Goal: Task Accomplishment & Management: Use online tool/utility

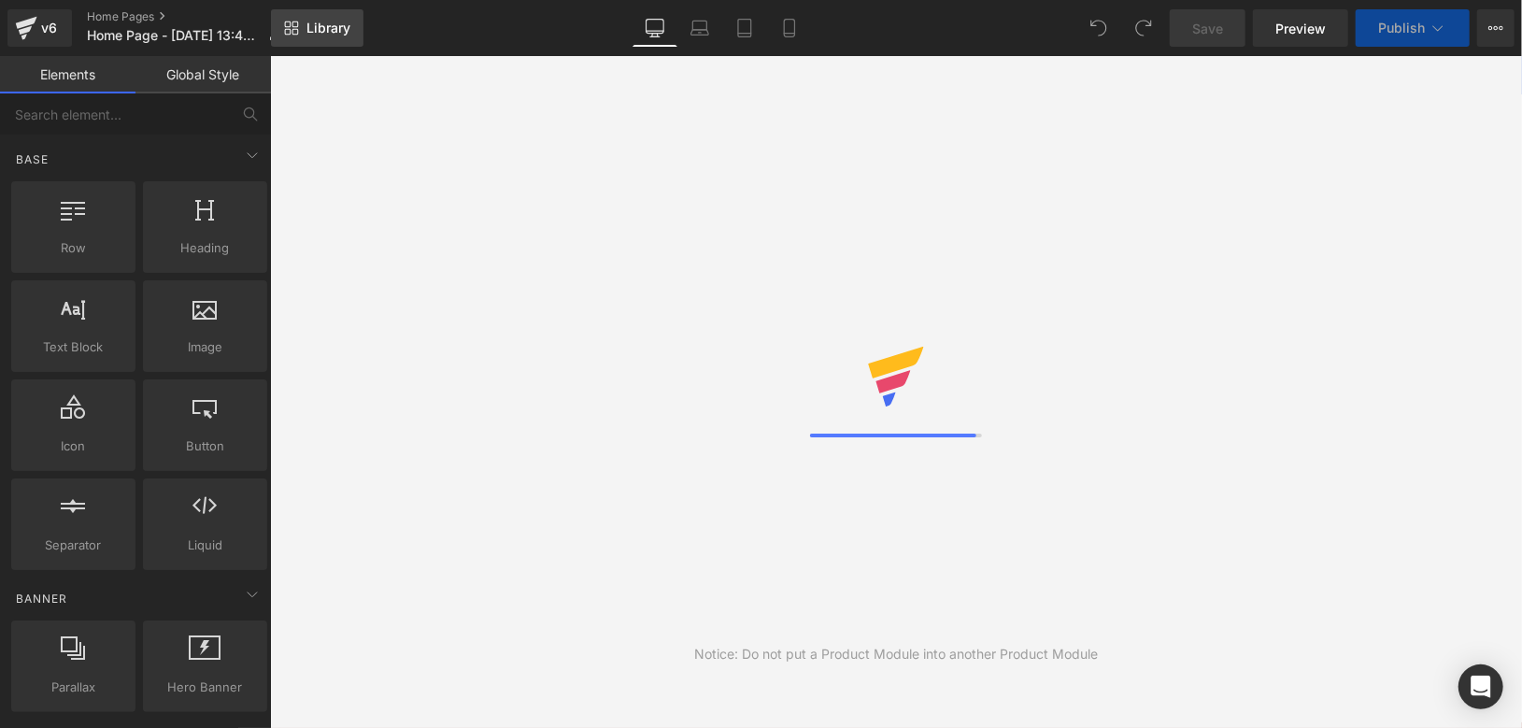
click at [323, 29] on span "Library" at bounding box center [329, 28] width 44 height 17
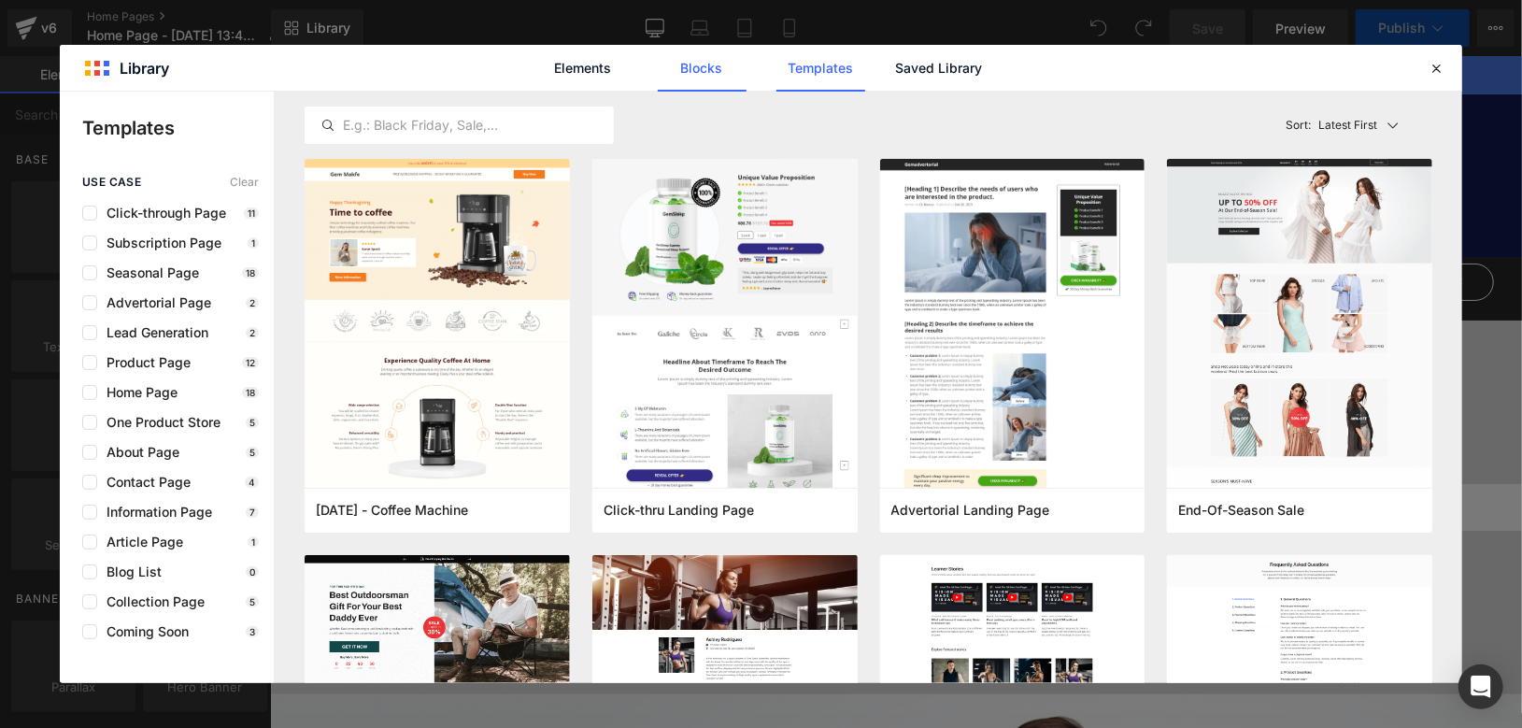
click at [691, 75] on link "Blocks" at bounding box center [702, 68] width 89 height 47
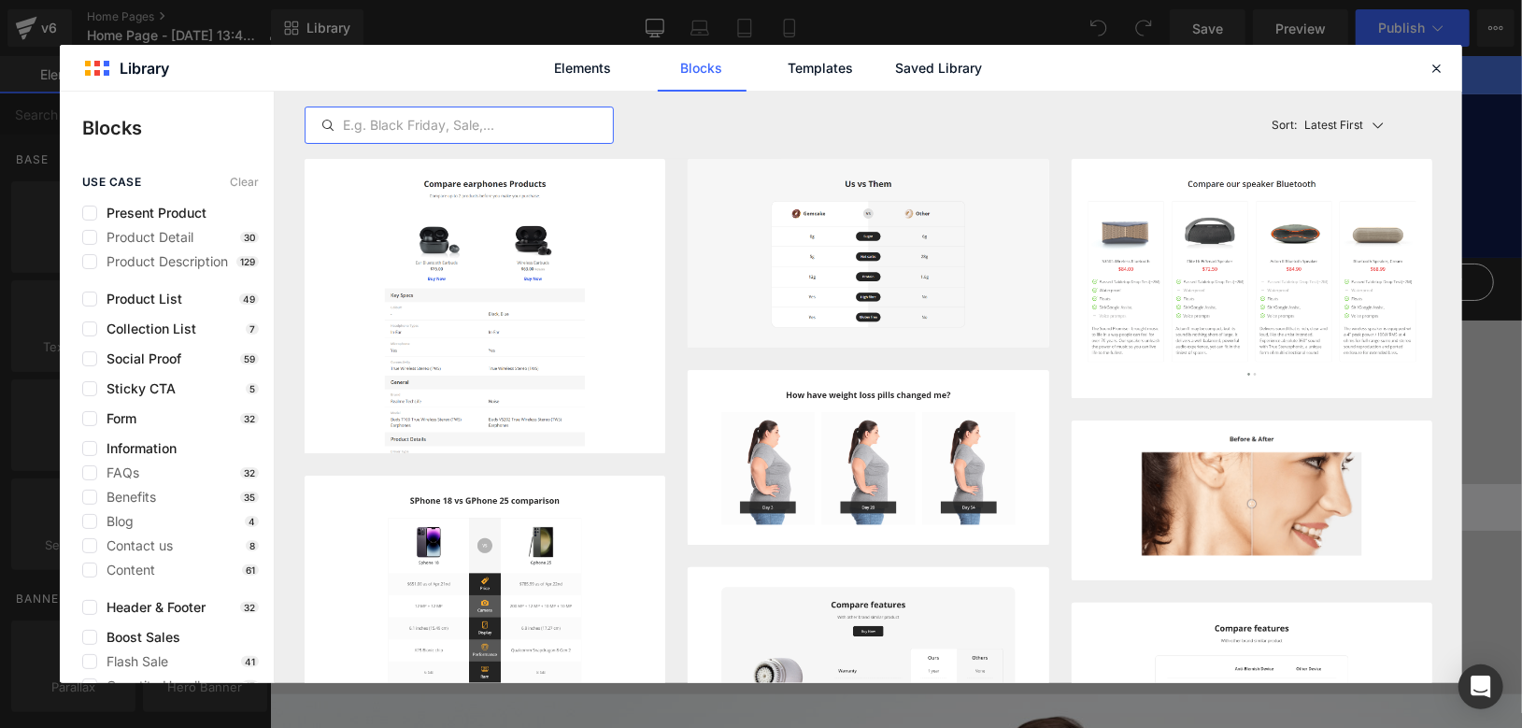
click at [479, 121] on input "text" at bounding box center [459, 125] width 307 height 22
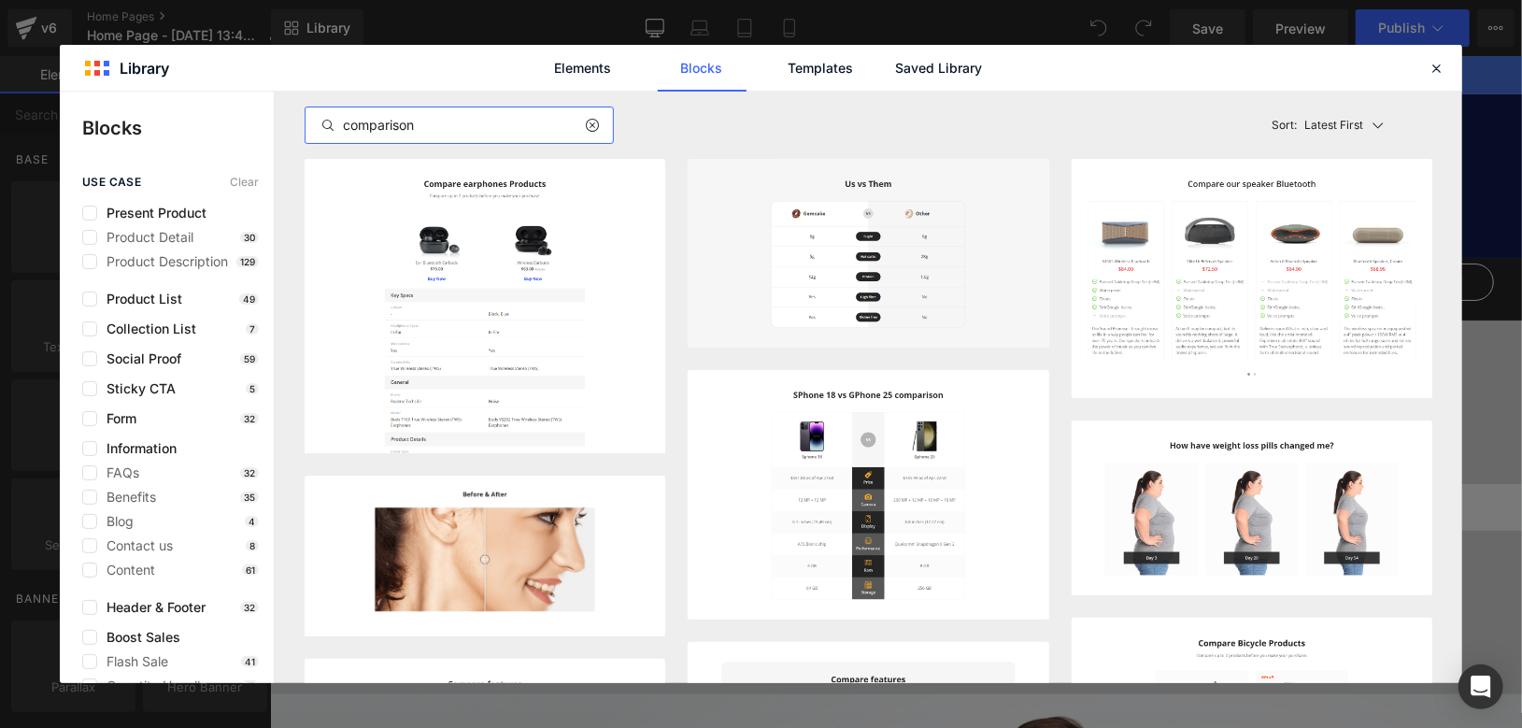
type input "comparison"
click at [1354, 374] on button "Add to page" at bounding box center [1356, 376] width 122 height 30
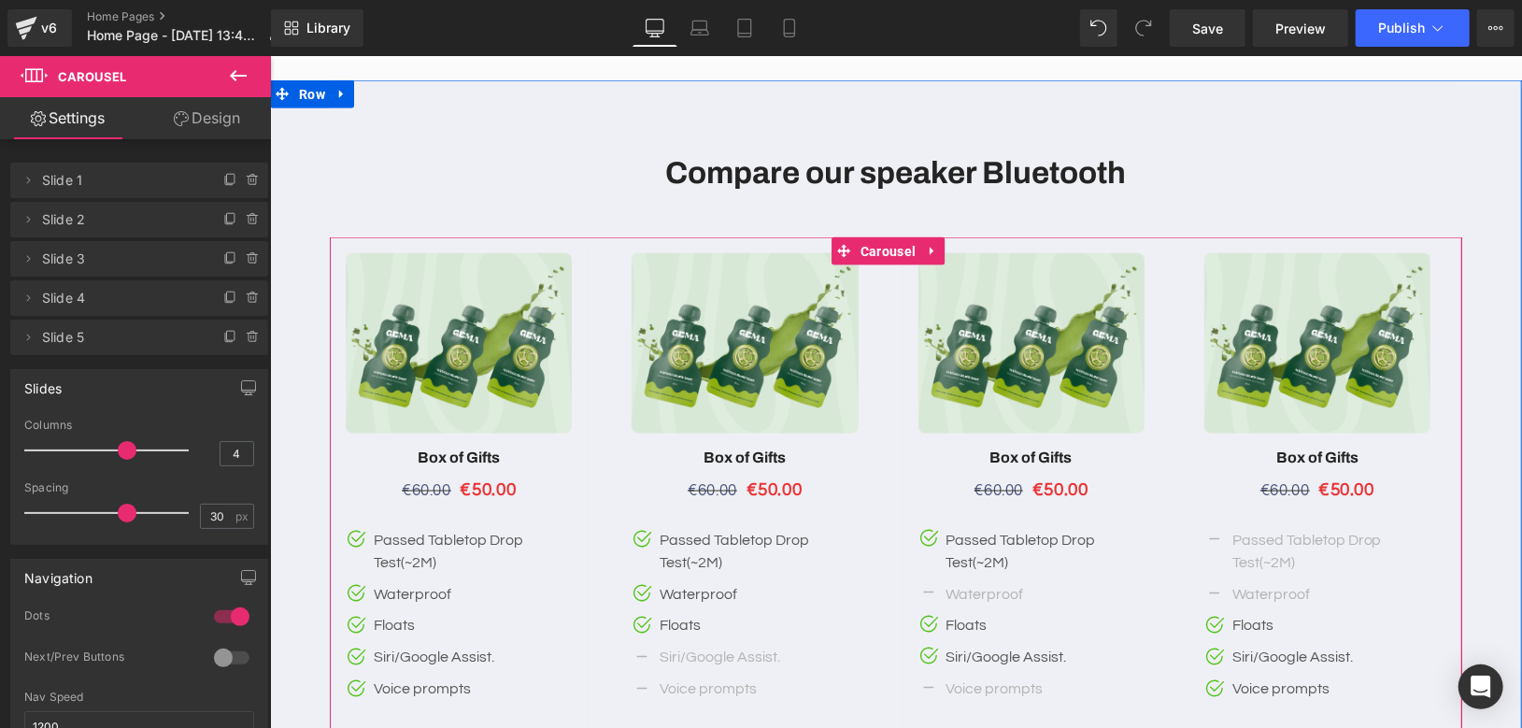
scroll to position [6325, 0]
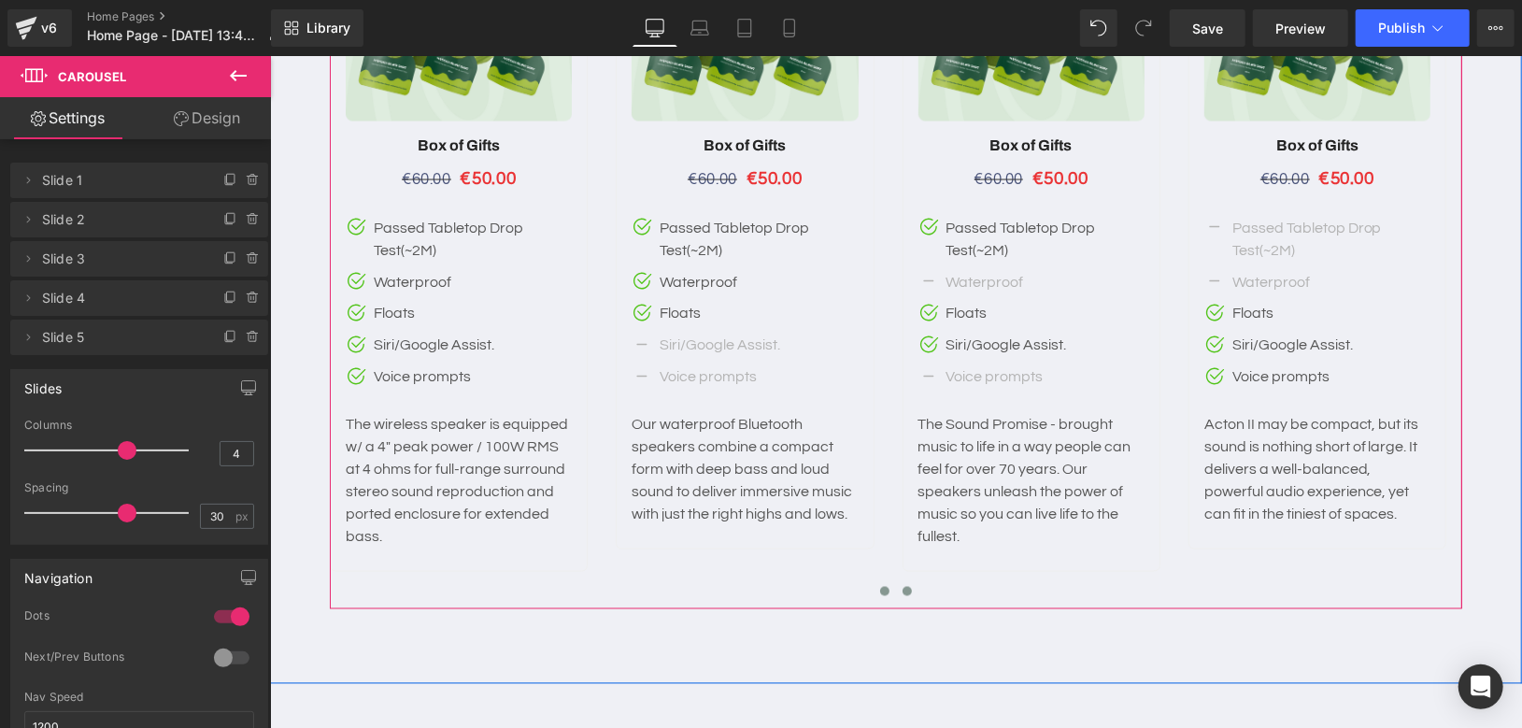
click at [902, 586] on span at bounding box center [906, 590] width 9 height 9
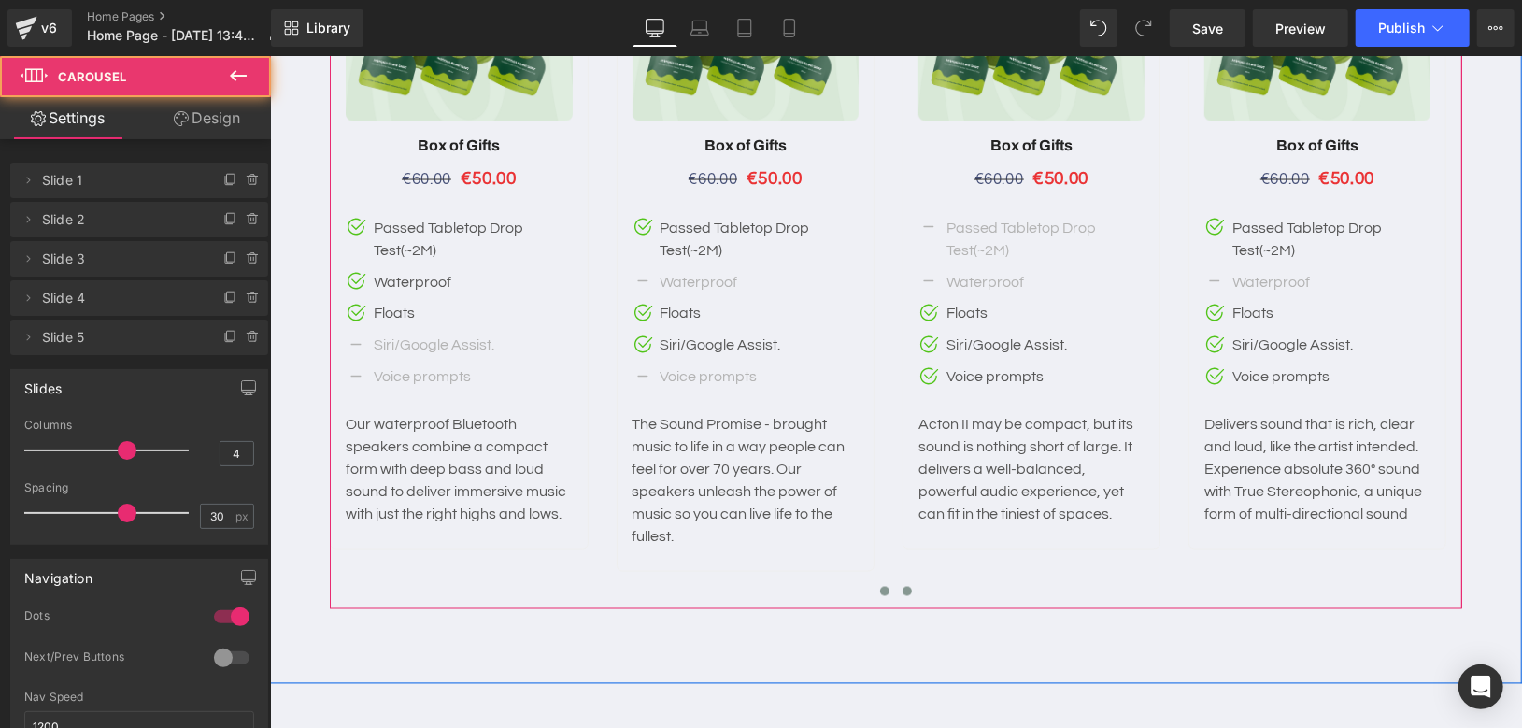
click at [879, 586] on span at bounding box center [883, 590] width 9 height 9
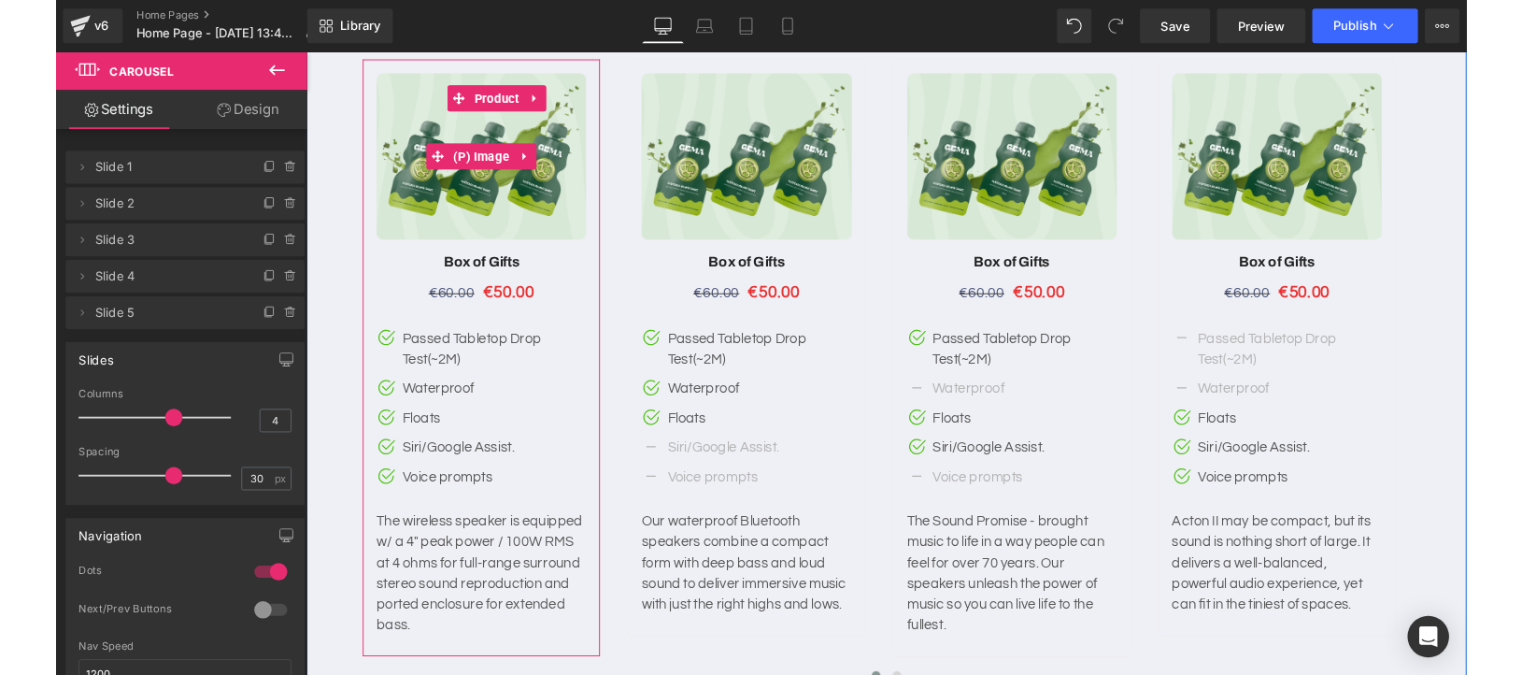
scroll to position [6221, 0]
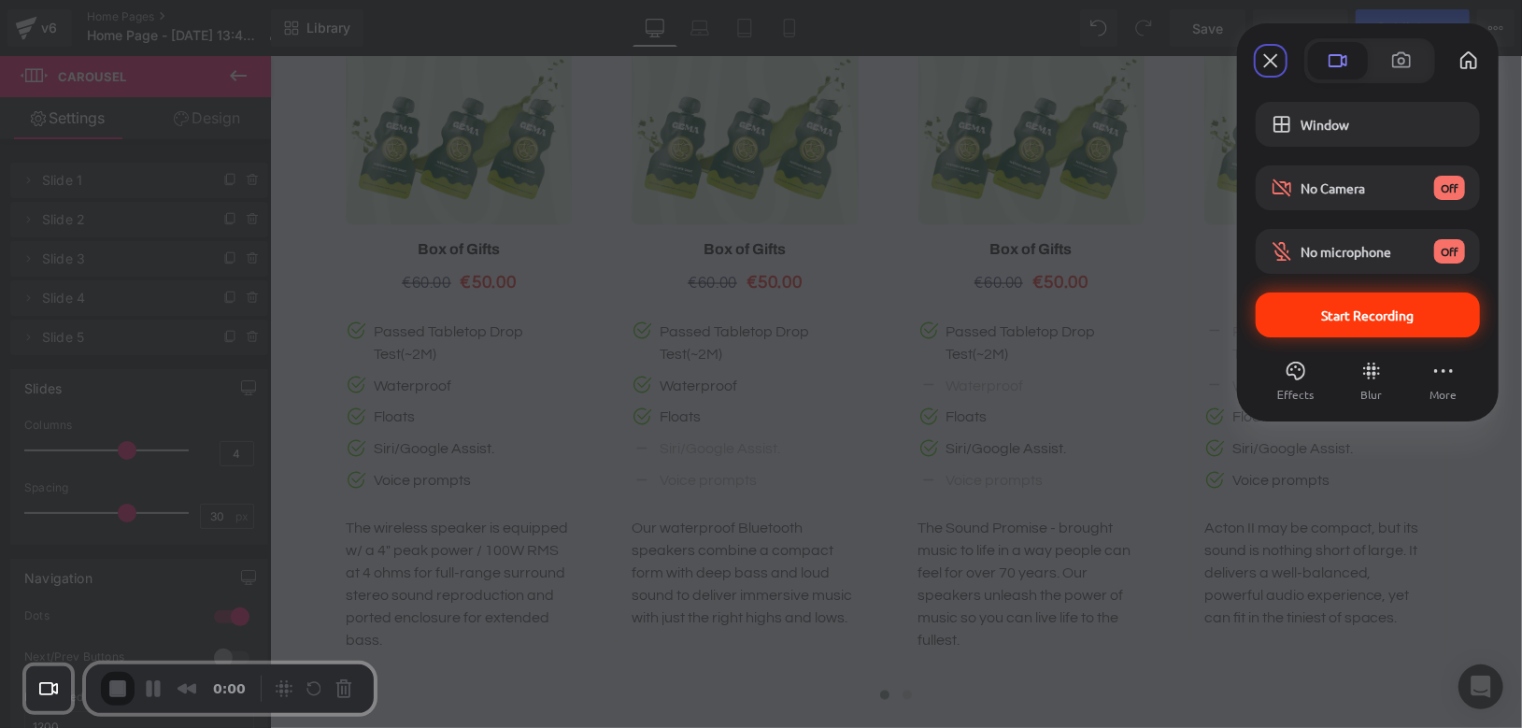
click at [1367, 310] on span "Start Recording" at bounding box center [1368, 315] width 93 height 17
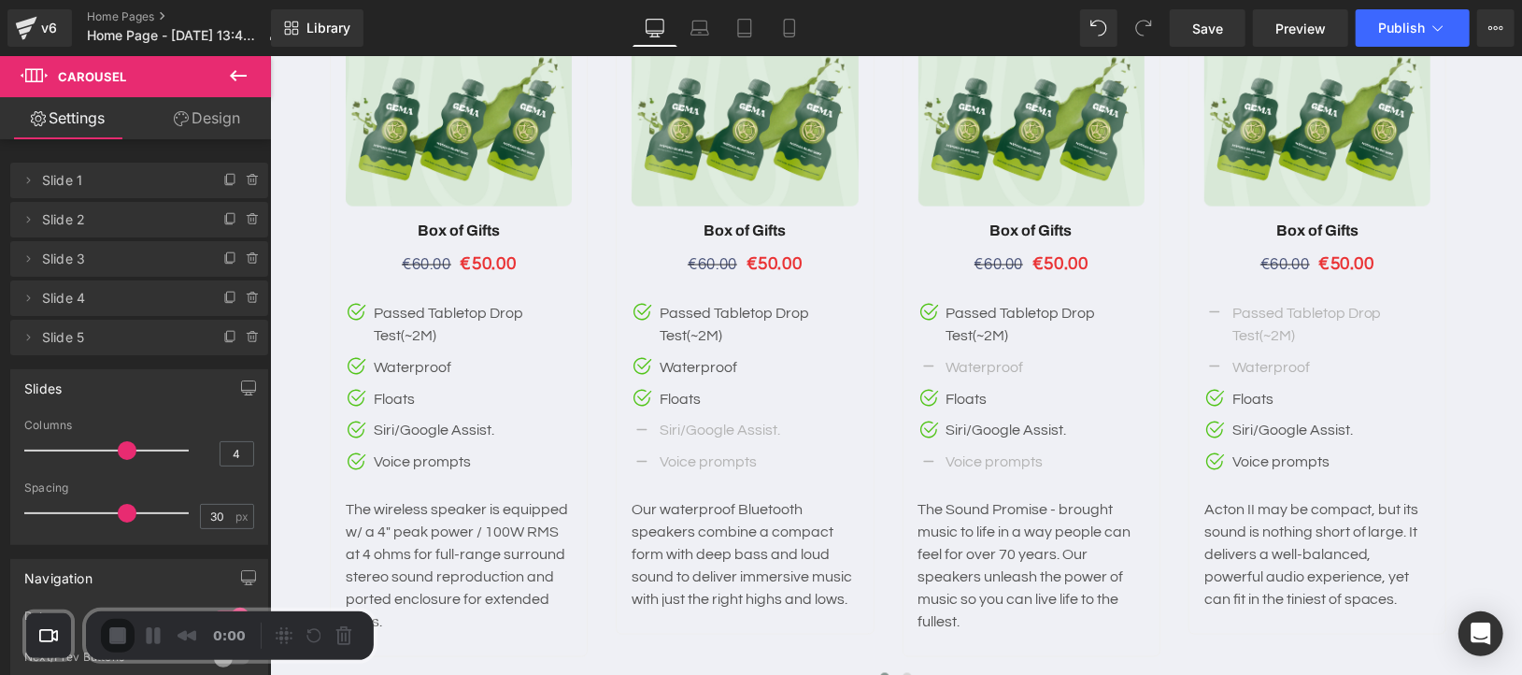
scroll to position [6202, 0]
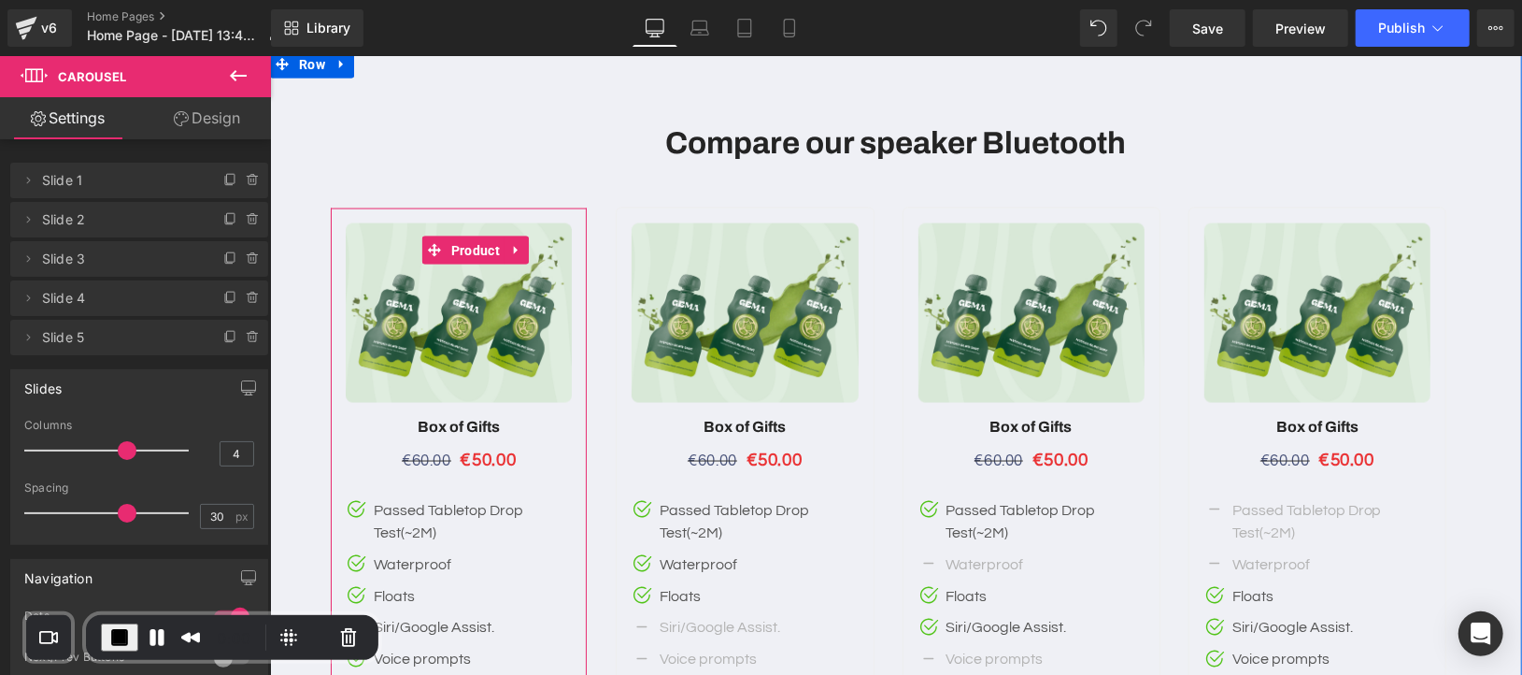
scroll to position [5994, 0]
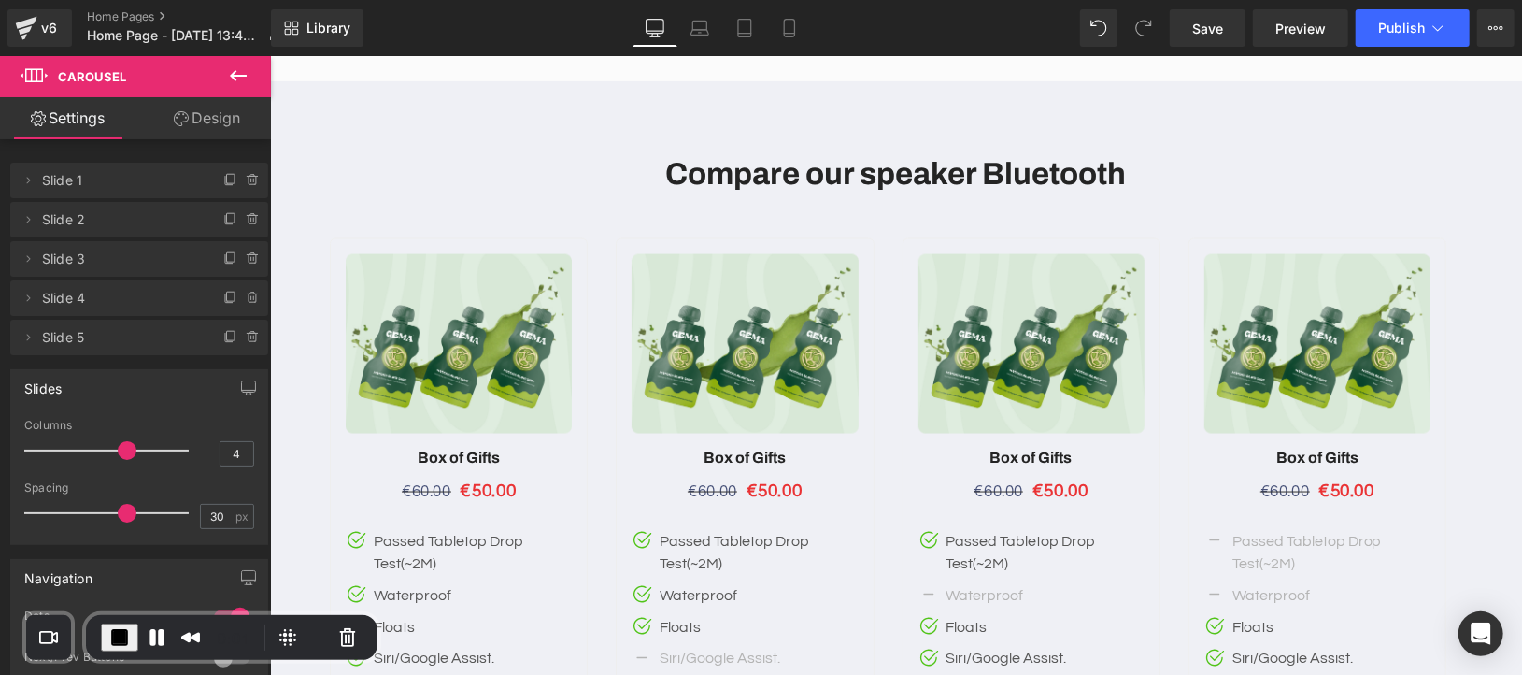
click at [246, 79] on icon at bounding box center [238, 75] width 22 height 22
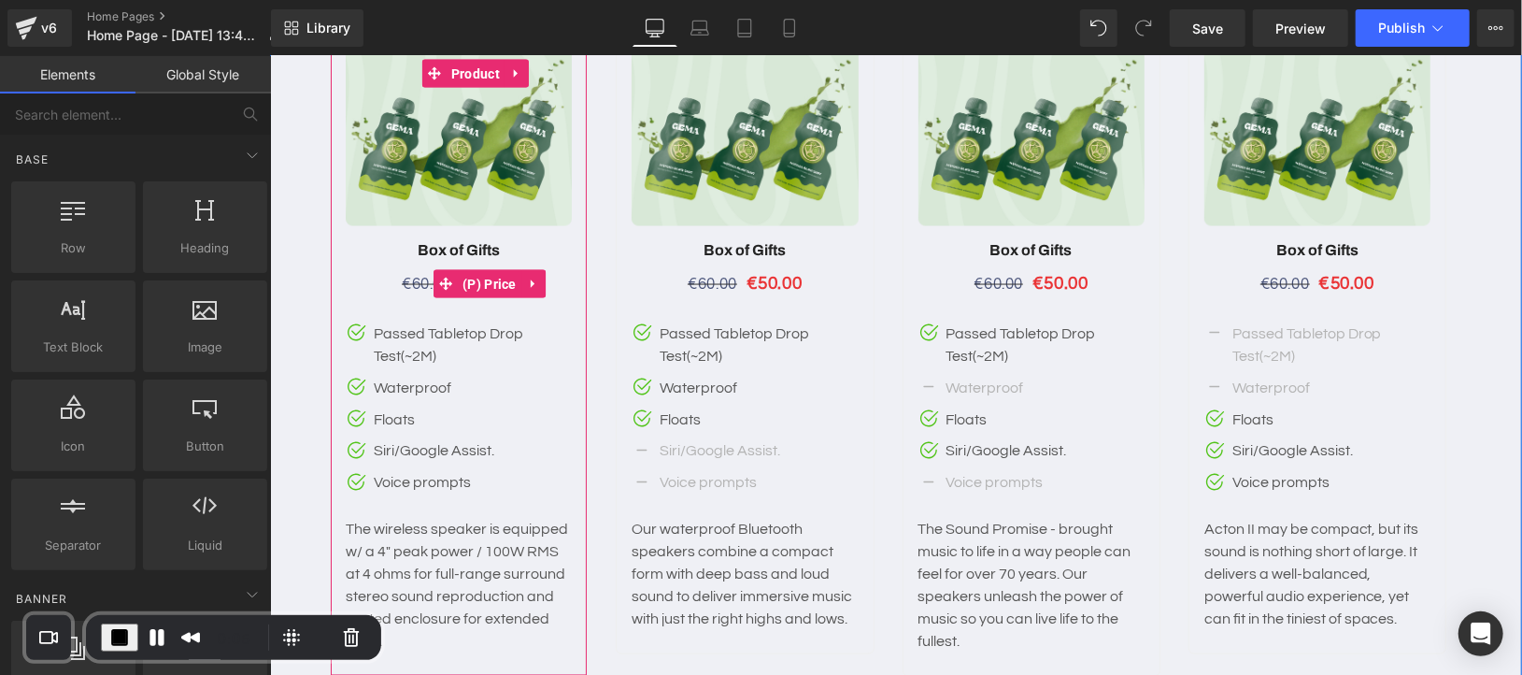
scroll to position [6306, 0]
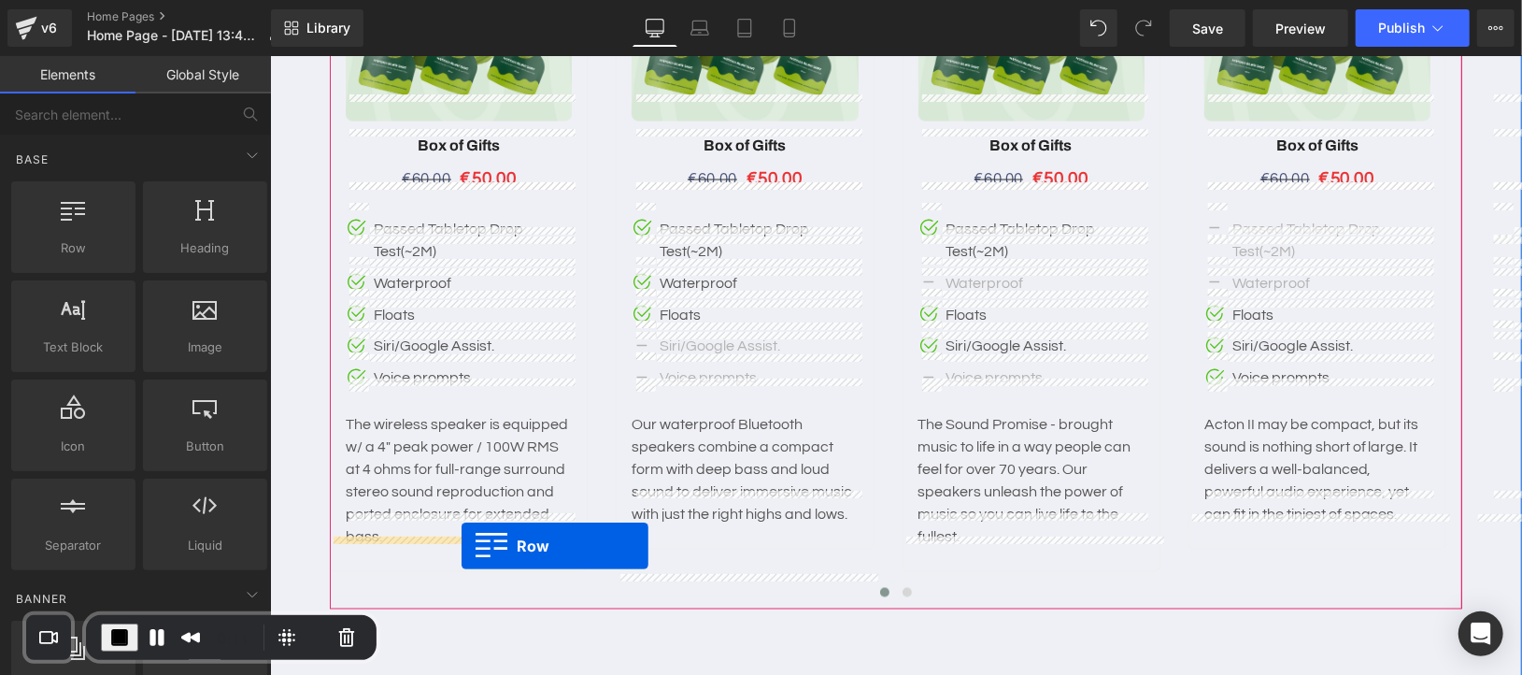
drag, startPoint x: 356, startPoint y: 293, endPoint x: 461, endPoint y: 545, distance: 273.2
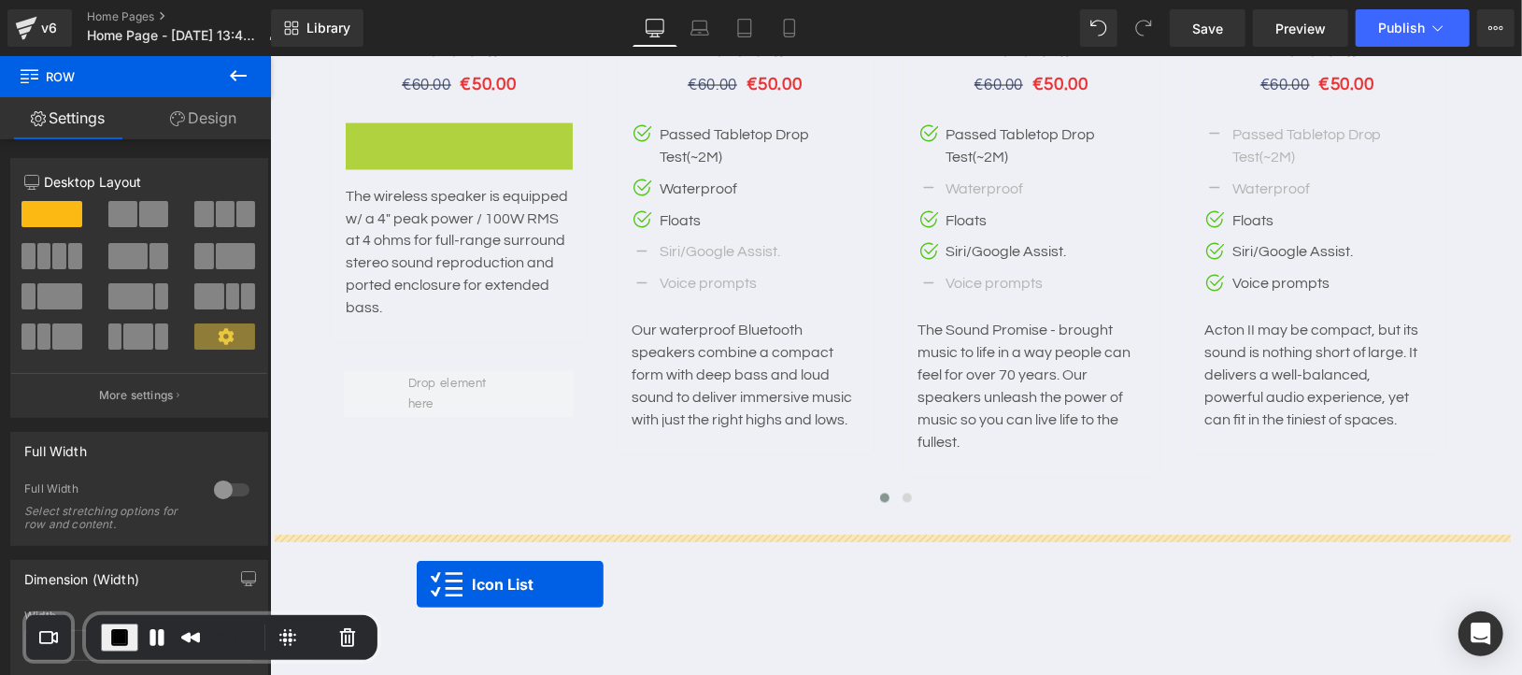
scroll to position [6420, 0]
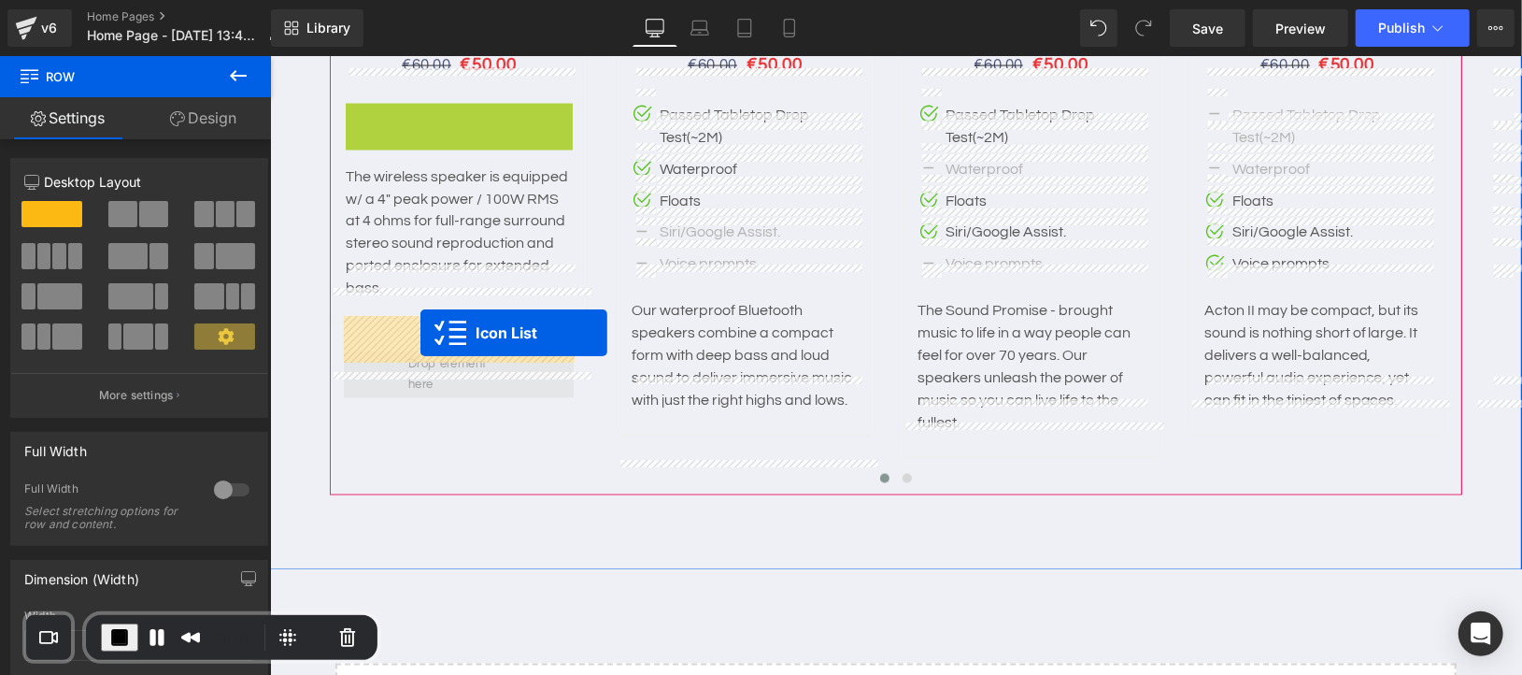
drag, startPoint x: 421, startPoint y: 196, endPoint x: 420, endPoint y: 332, distance: 135.5
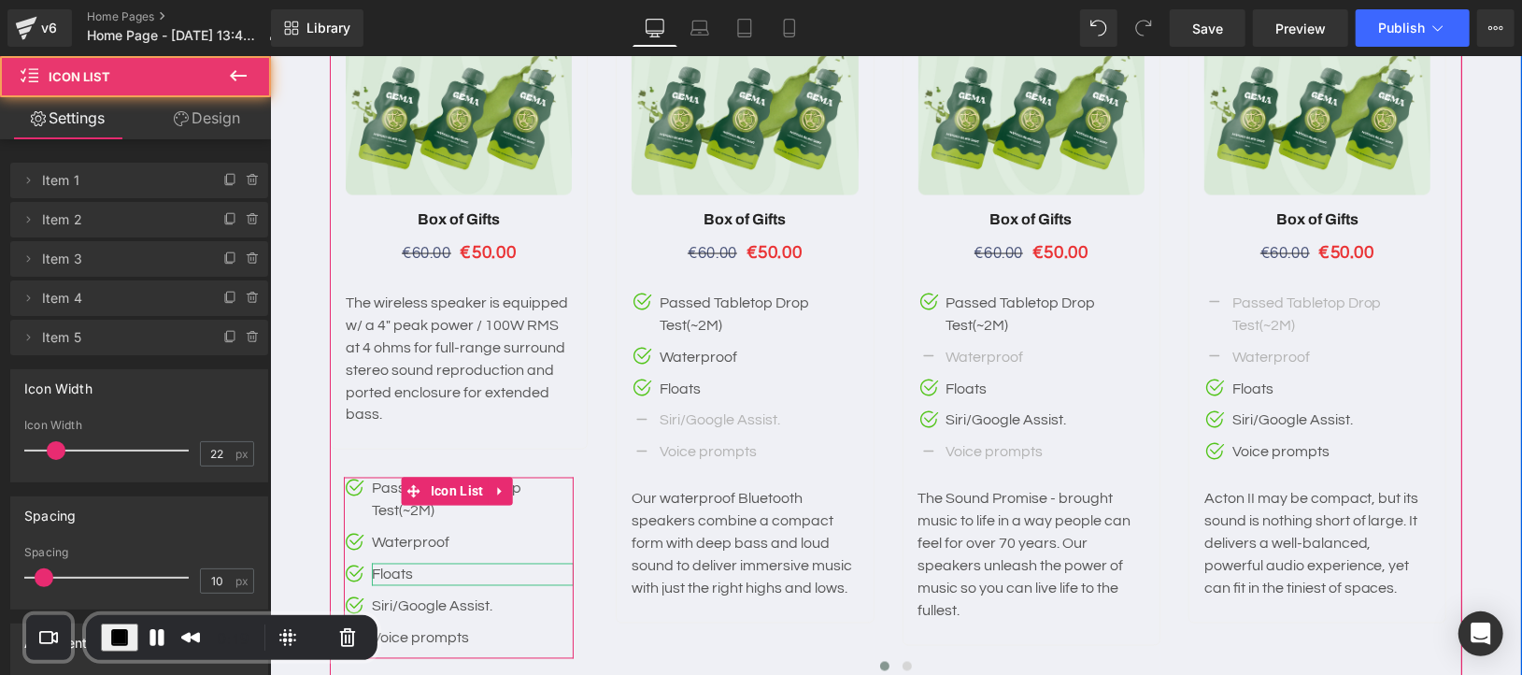
scroll to position [6150, 0]
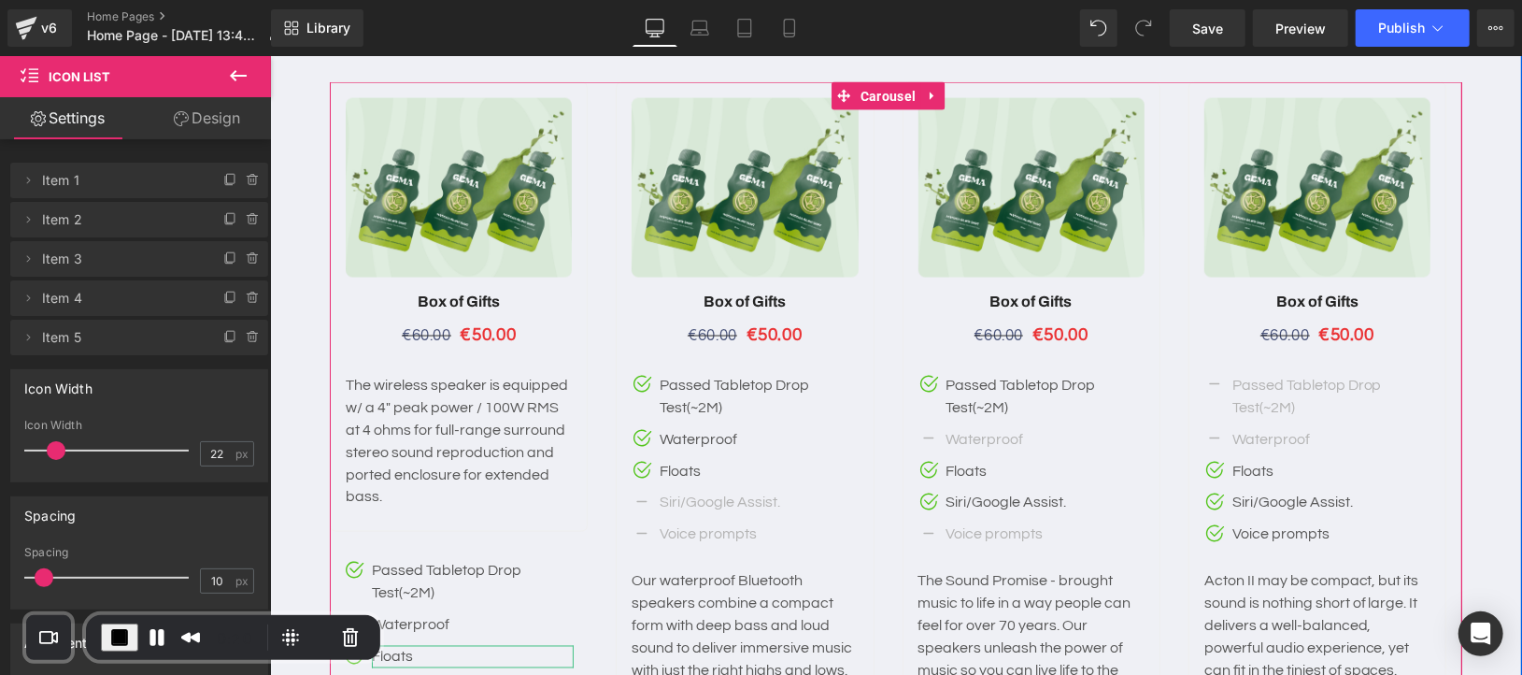
click at [407, 379] on p "The wireless speaker is equipped w/ a 4" peak power / 100W RMS at 4 ohms for fu…" at bounding box center [458, 440] width 226 height 135
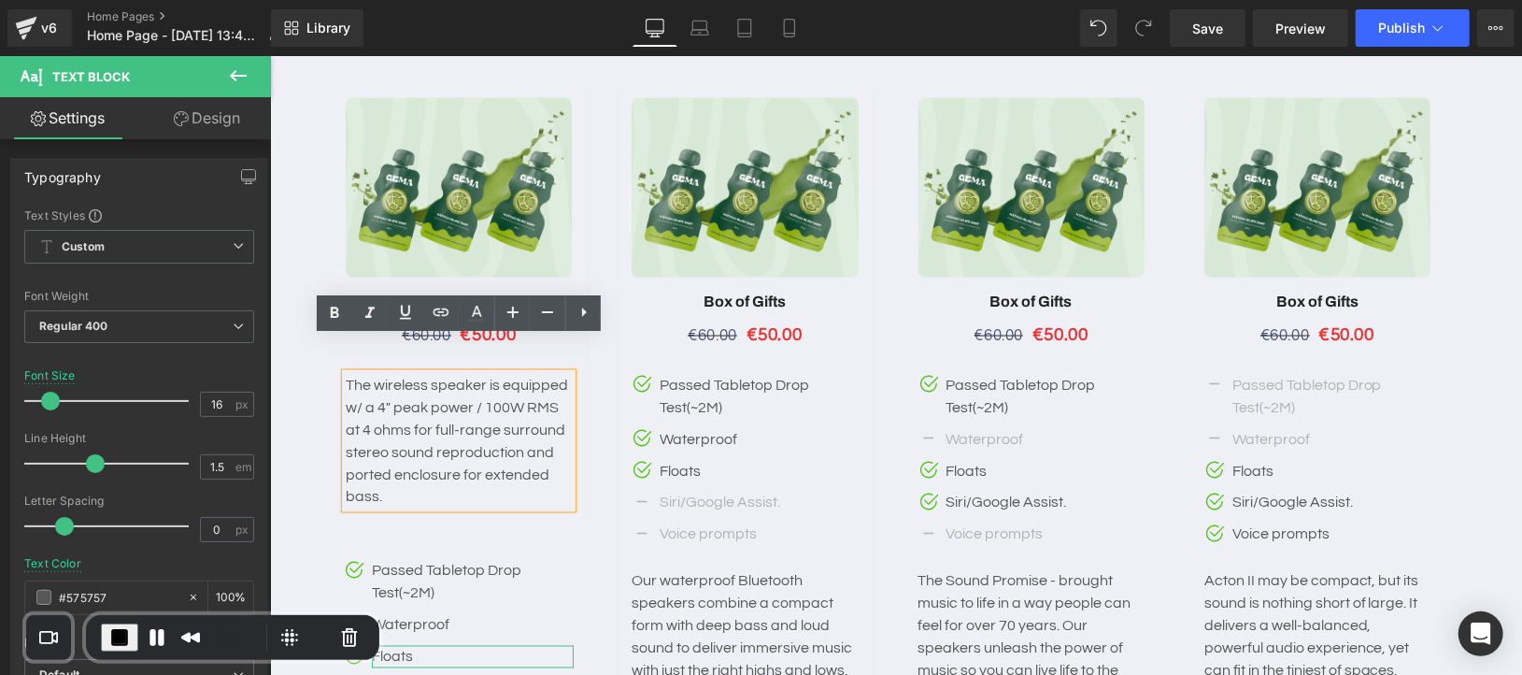
drag, startPoint x: 609, startPoint y: 428, endPoint x: 571, endPoint y: 413, distance: 41.1
click at [609, 428] on div at bounding box center [1045, 423] width 1432 height 684
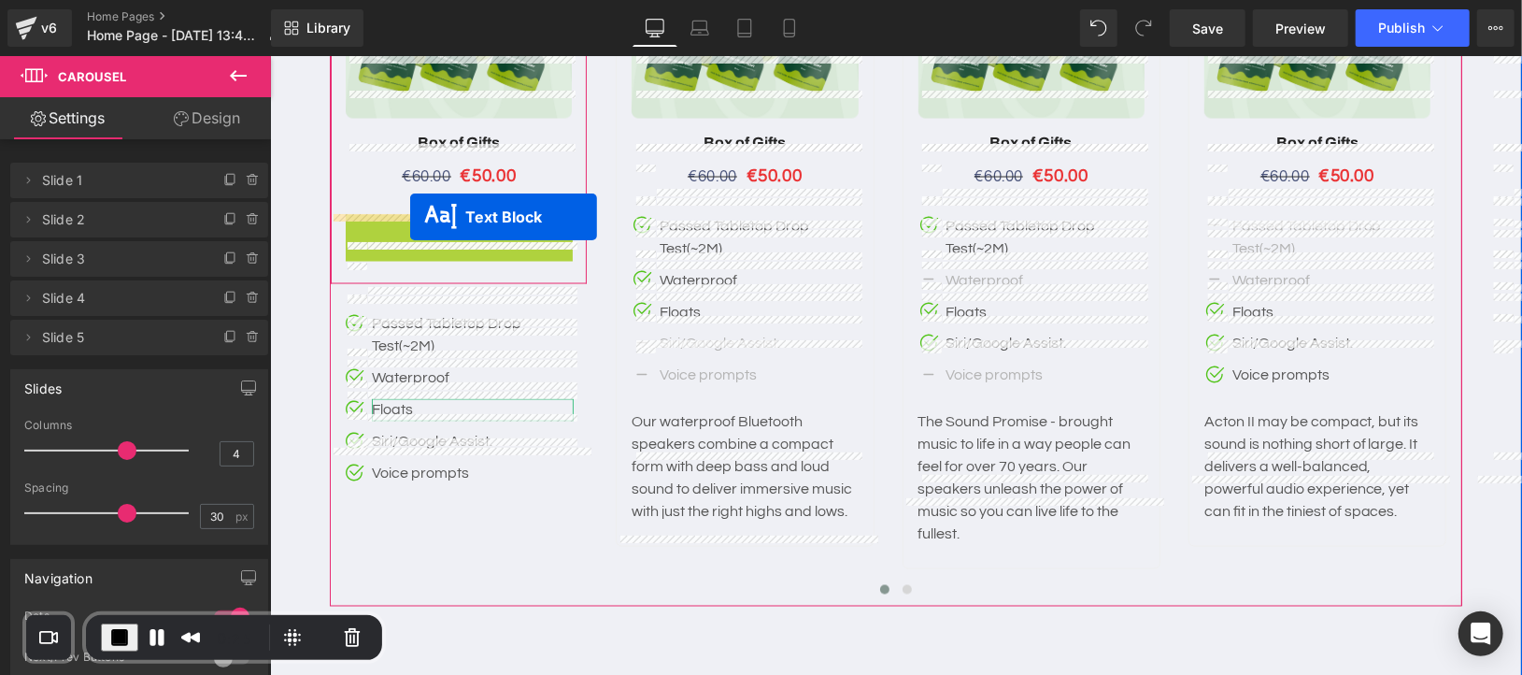
scroll to position [6359, 0]
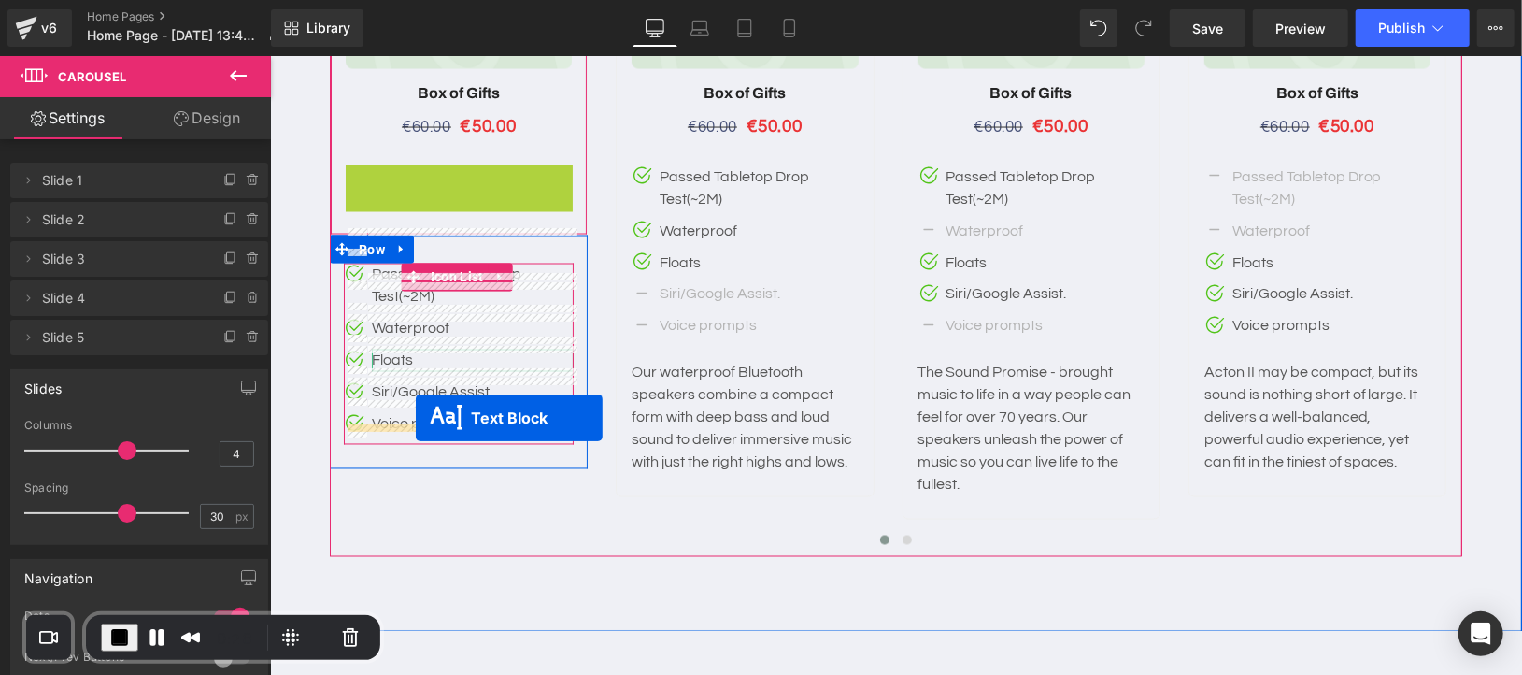
drag, startPoint x: 409, startPoint y: 405, endPoint x: 415, endPoint y: 417, distance: 13.4
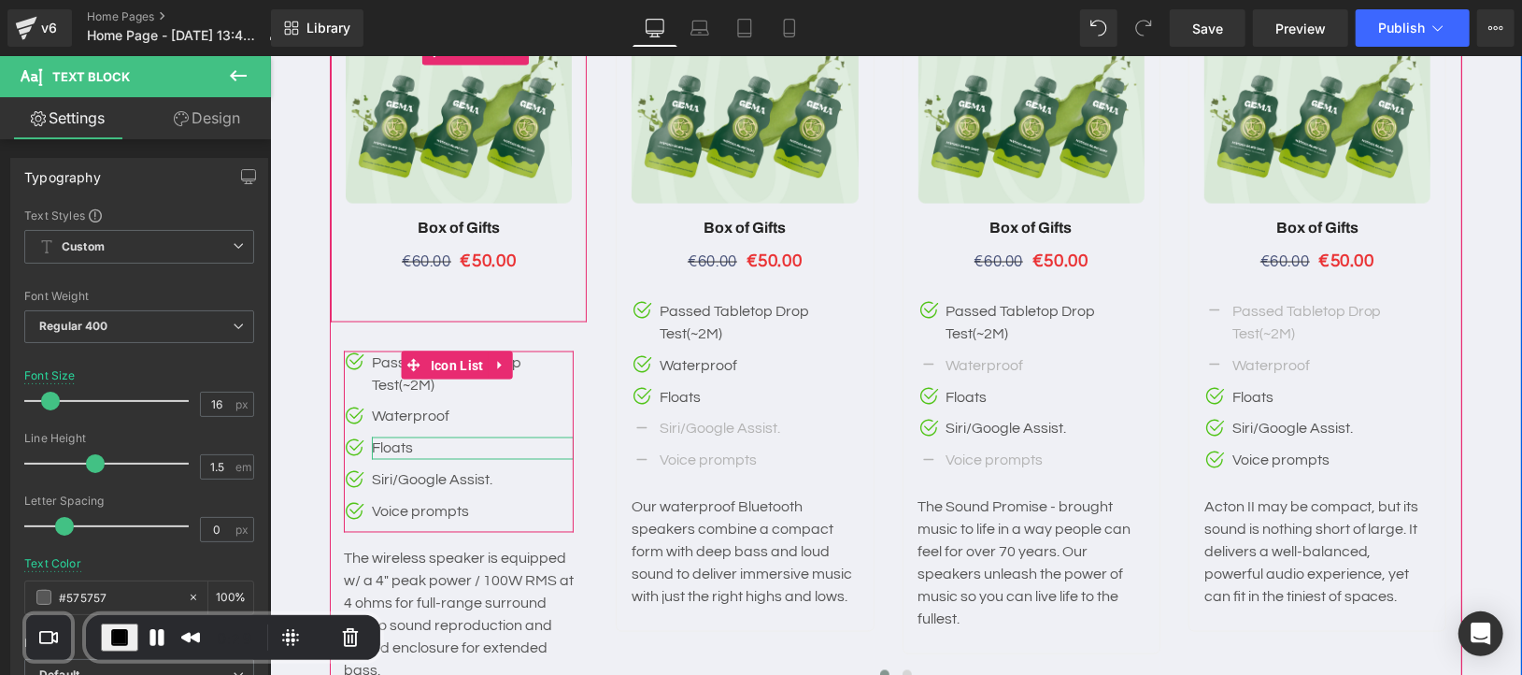
scroll to position [6046, 0]
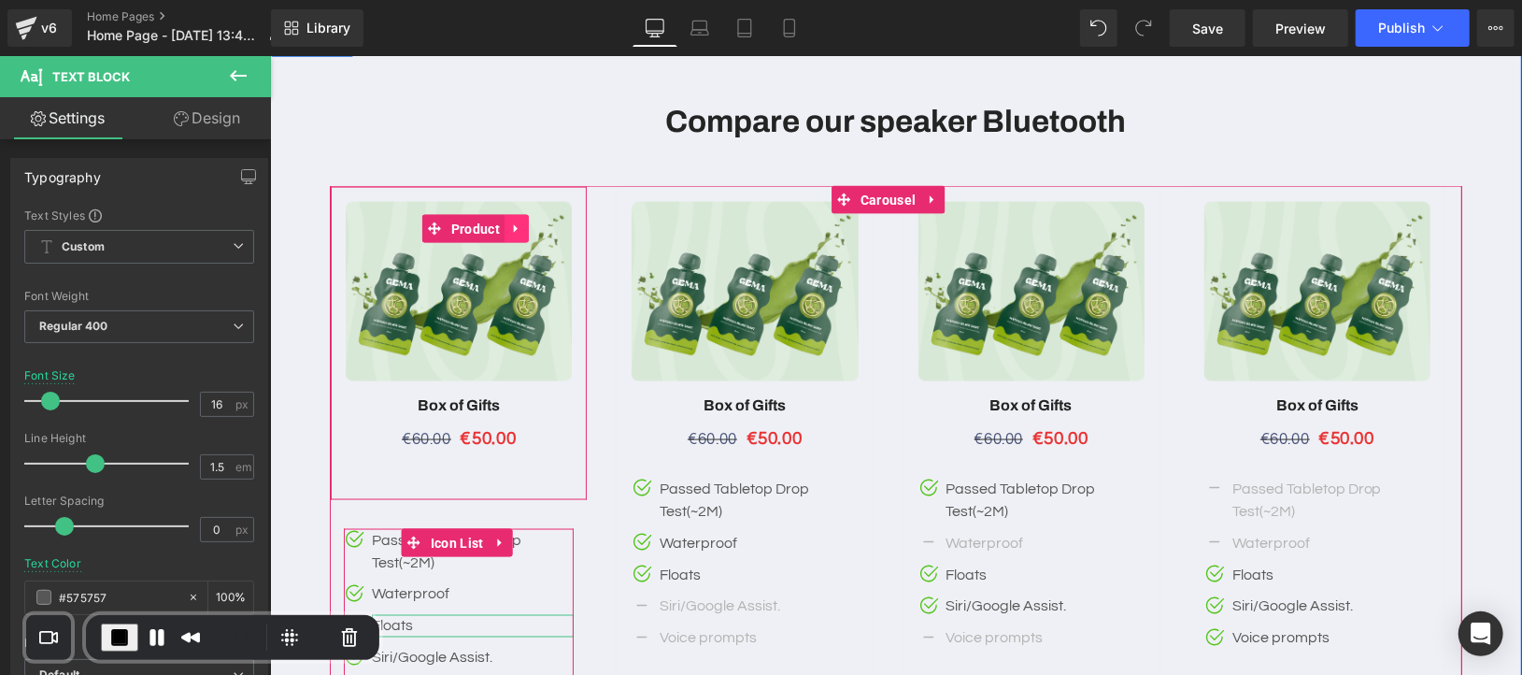
click at [517, 223] on icon at bounding box center [515, 227] width 4 height 8
click at [532, 221] on icon at bounding box center [527, 227] width 13 height 13
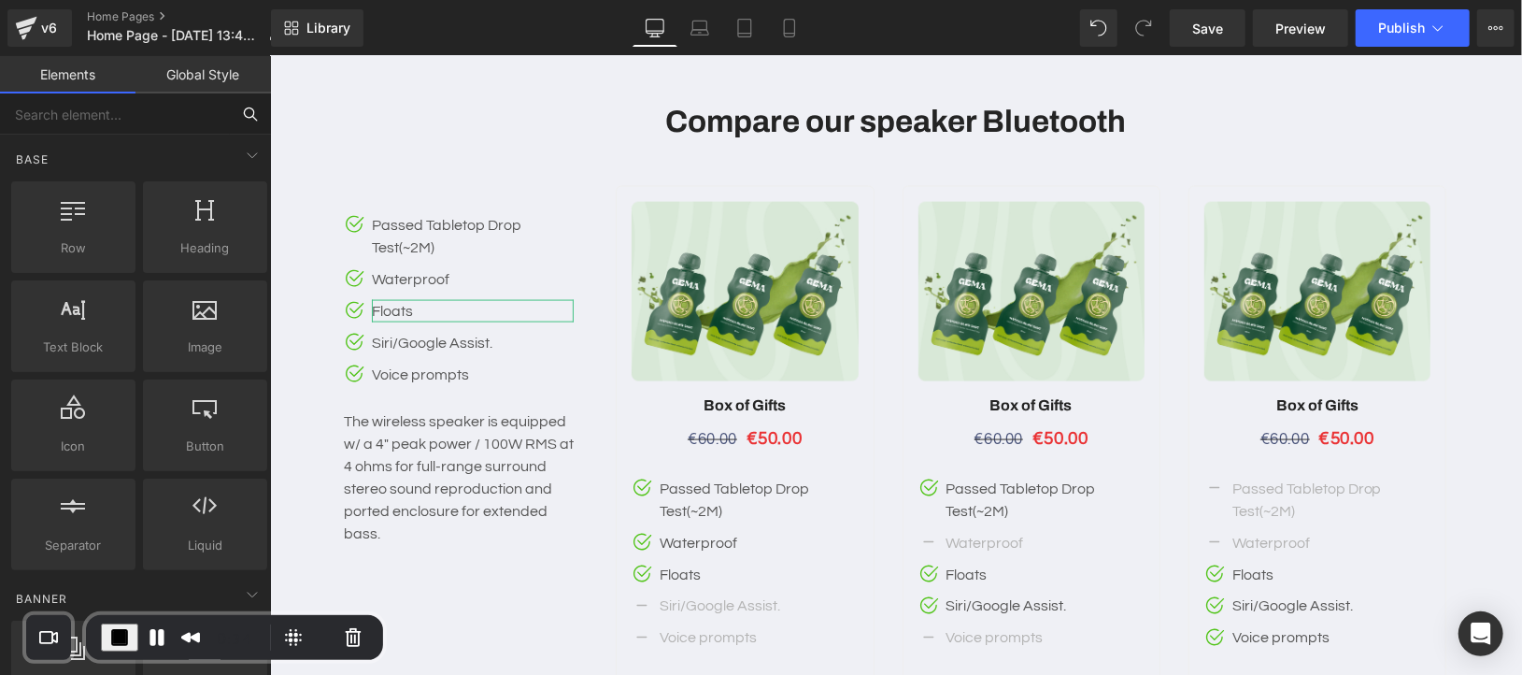
click at [137, 114] on input "text" at bounding box center [115, 113] width 230 height 41
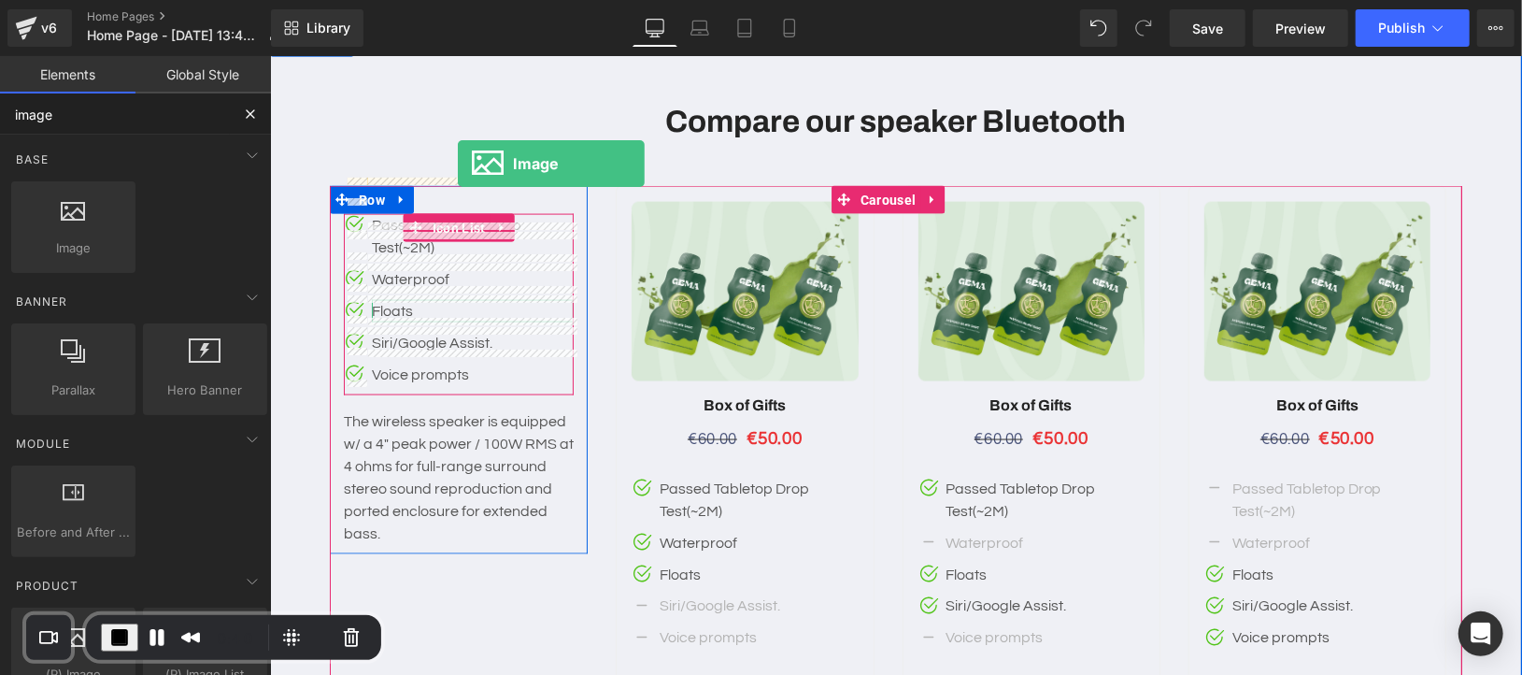
drag, startPoint x: 350, startPoint y: 292, endPoint x: 457, endPoint y: 163, distance: 167.9
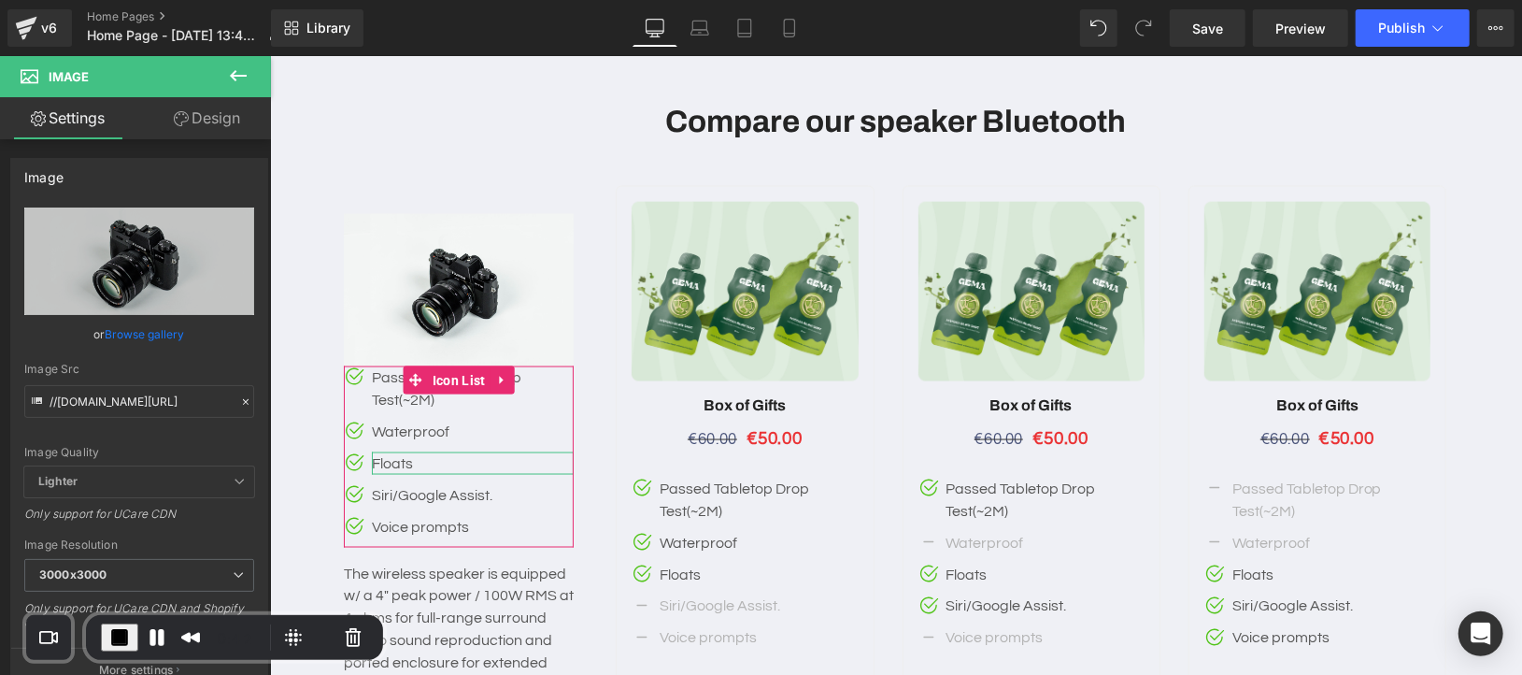
click at [235, 87] on button at bounding box center [238, 76] width 65 height 41
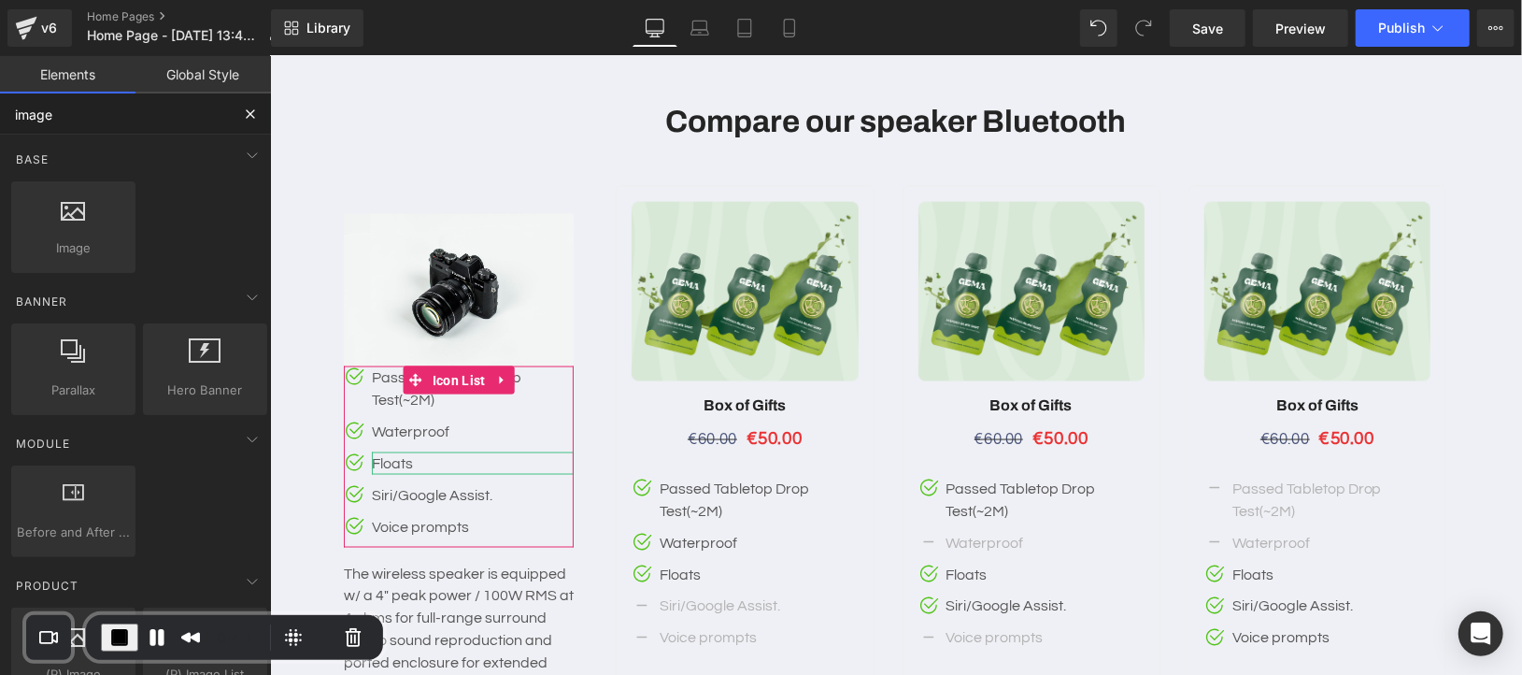
click at [156, 125] on input "image" at bounding box center [115, 113] width 230 height 41
type input "i"
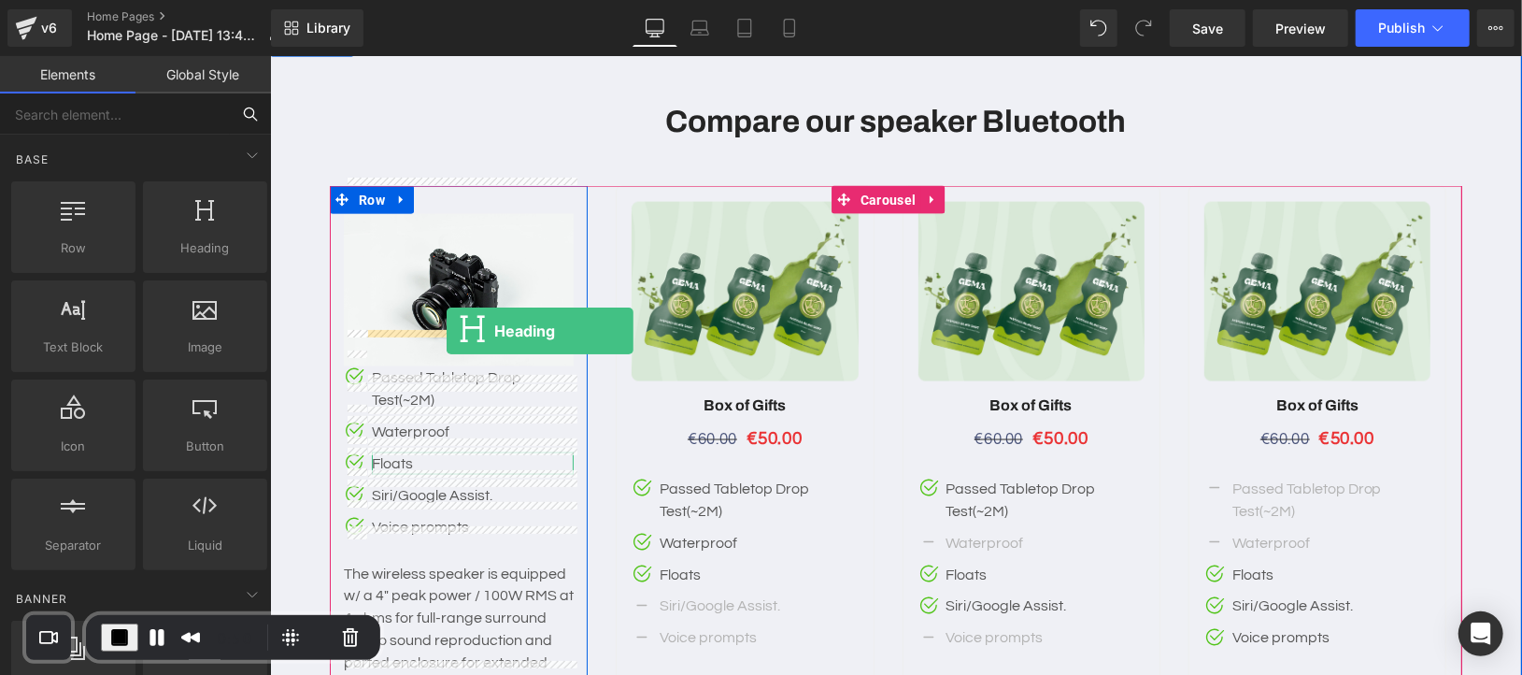
drag, startPoint x: 429, startPoint y: 300, endPoint x: 446, endPoint y: 330, distance: 34.3
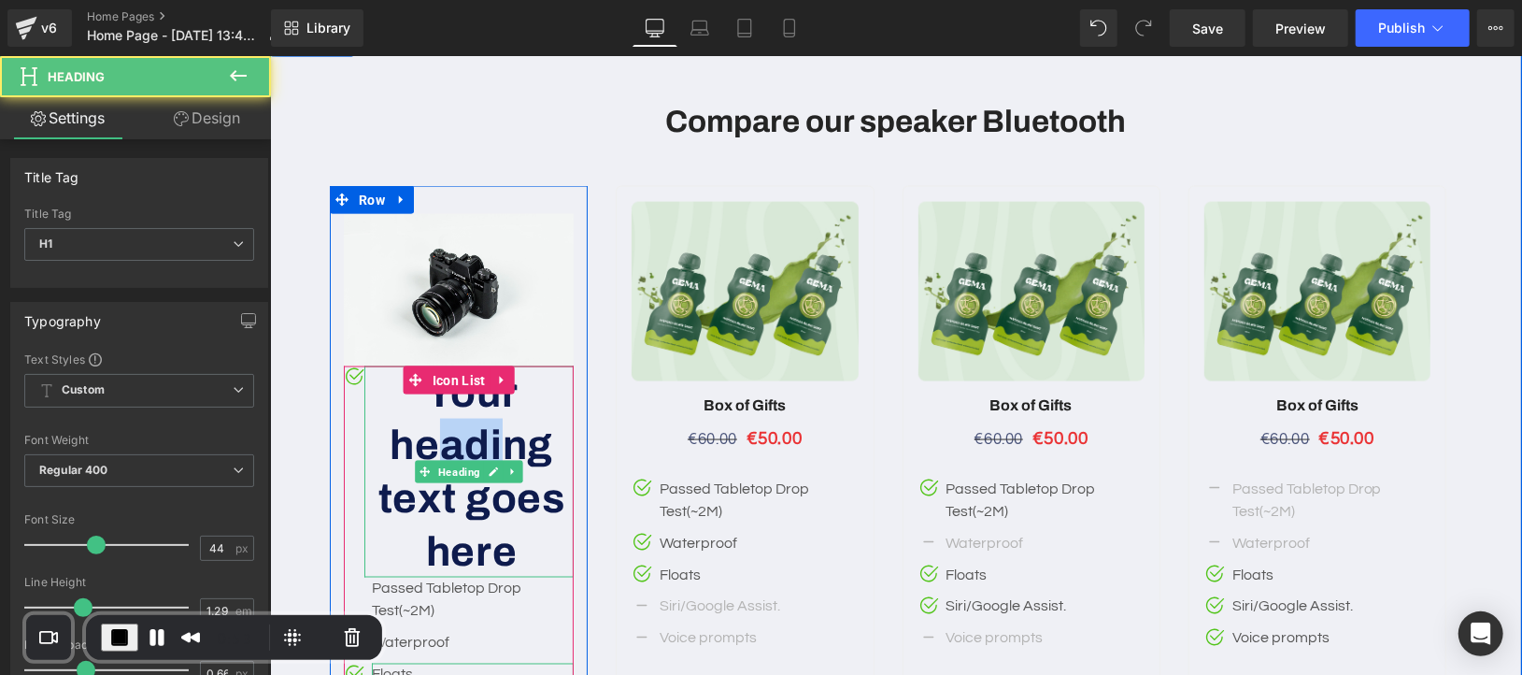
drag, startPoint x: 501, startPoint y: 421, endPoint x: 433, endPoint y: 384, distance: 77.8
click at [433, 384] on h1 "Your heading text goes here" at bounding box center [470, 470] width 205 height 211
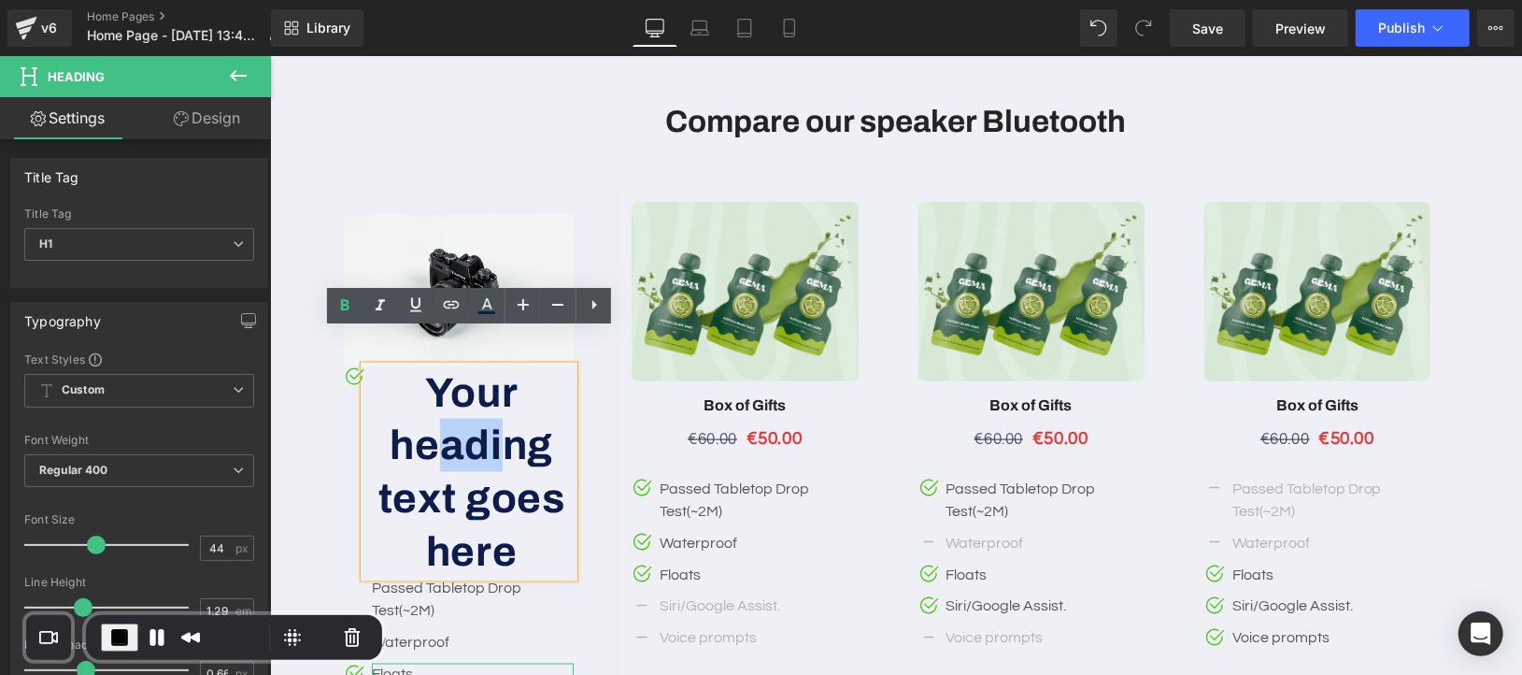
click at [333, 413] on div "Image Image Icon Your heading text goes here Heading Passed Tabletop Drop Test(…" at bounding box center [458, 560] width 258 height 695
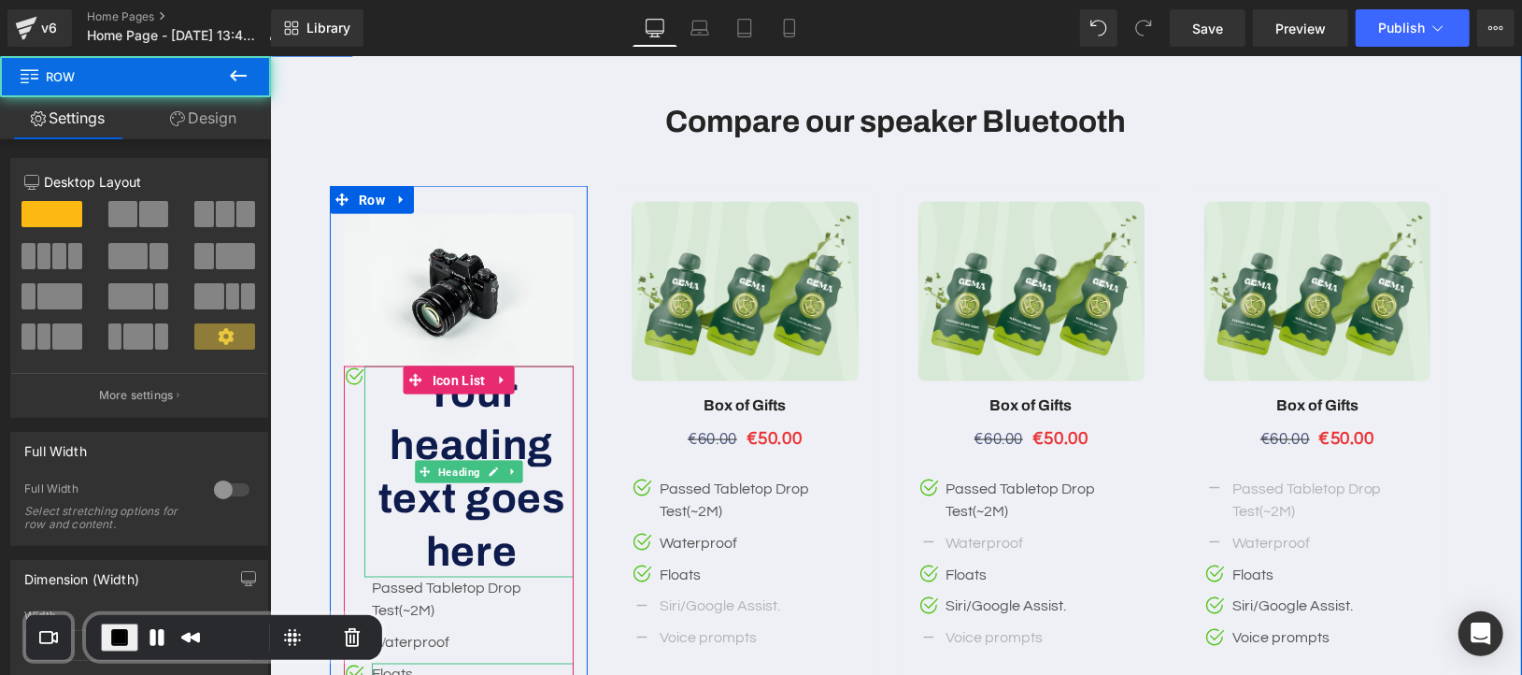
click at [383, 416] on h1 "Your heading text goes here" at bounding box center [470, 470] width 205 height 211
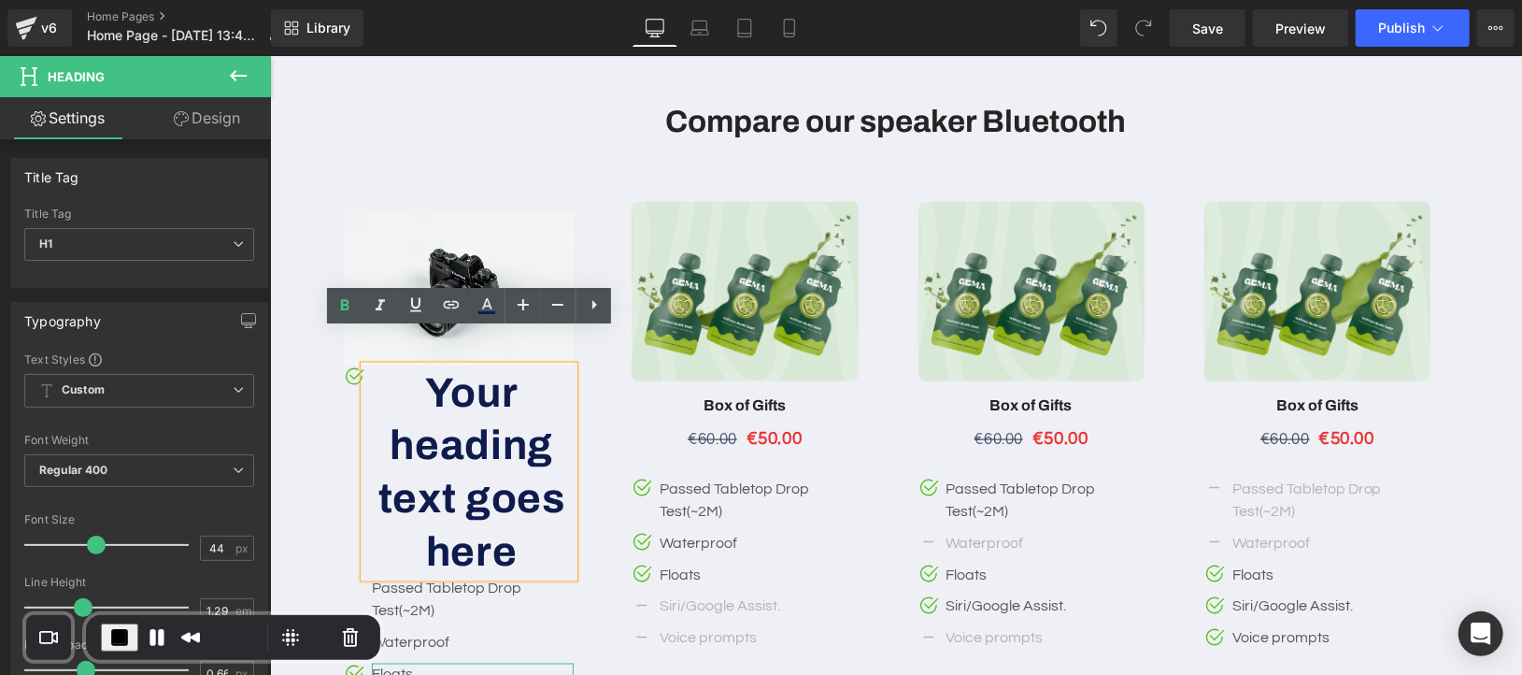
click at [607, 479] on div "Image Image Icon" at bounding box center [1045, 551] width 1432 height 733
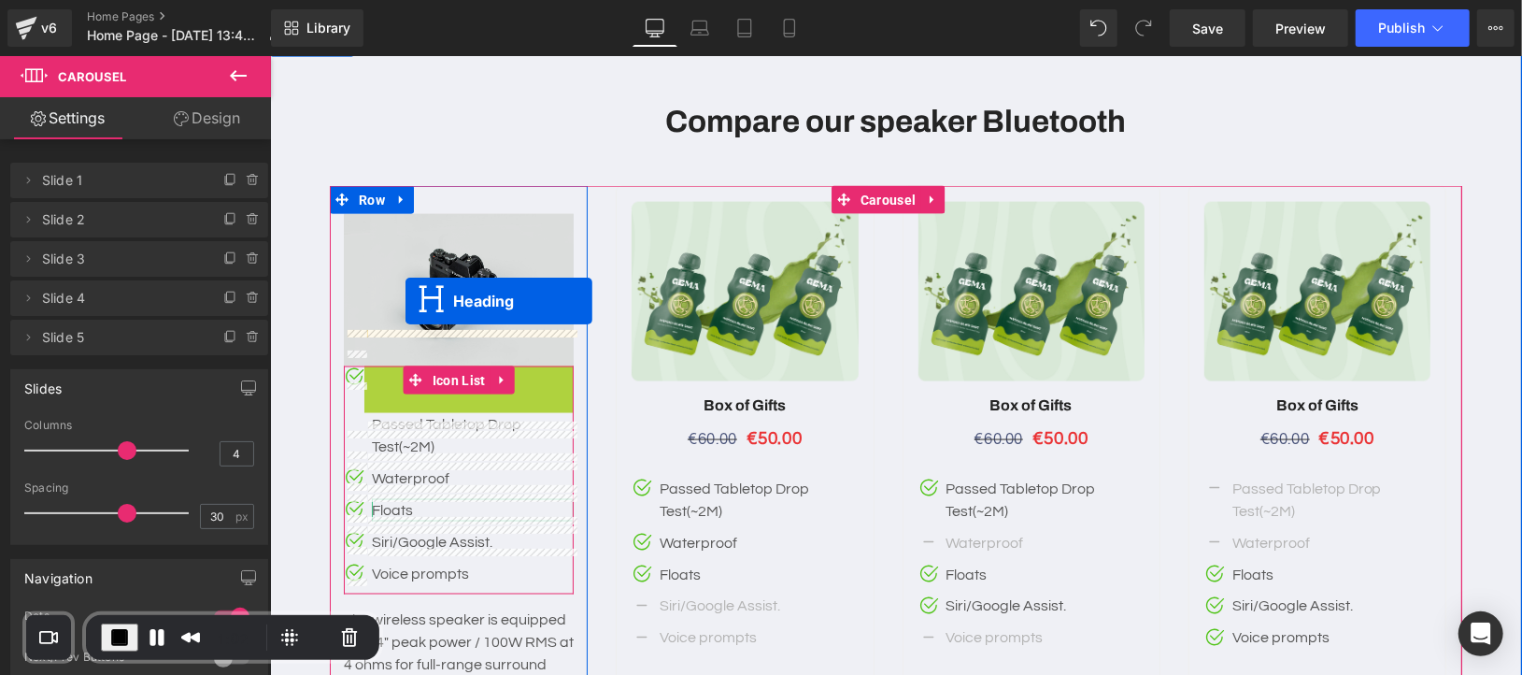
drag, startPoint x: 427, startPoint y: 435, endPoint x: 405, endPoint y: 301, distance: 136.4
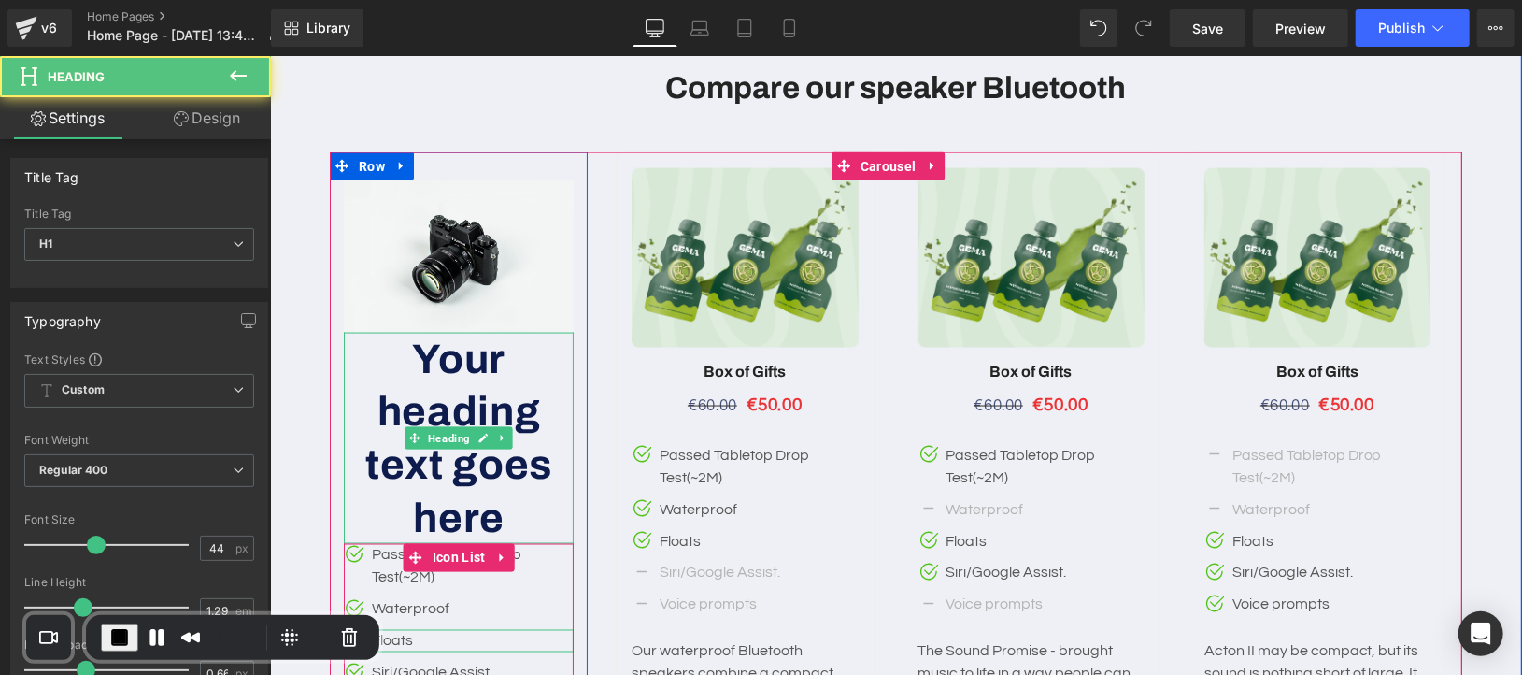
scroll to position [6150, 0]
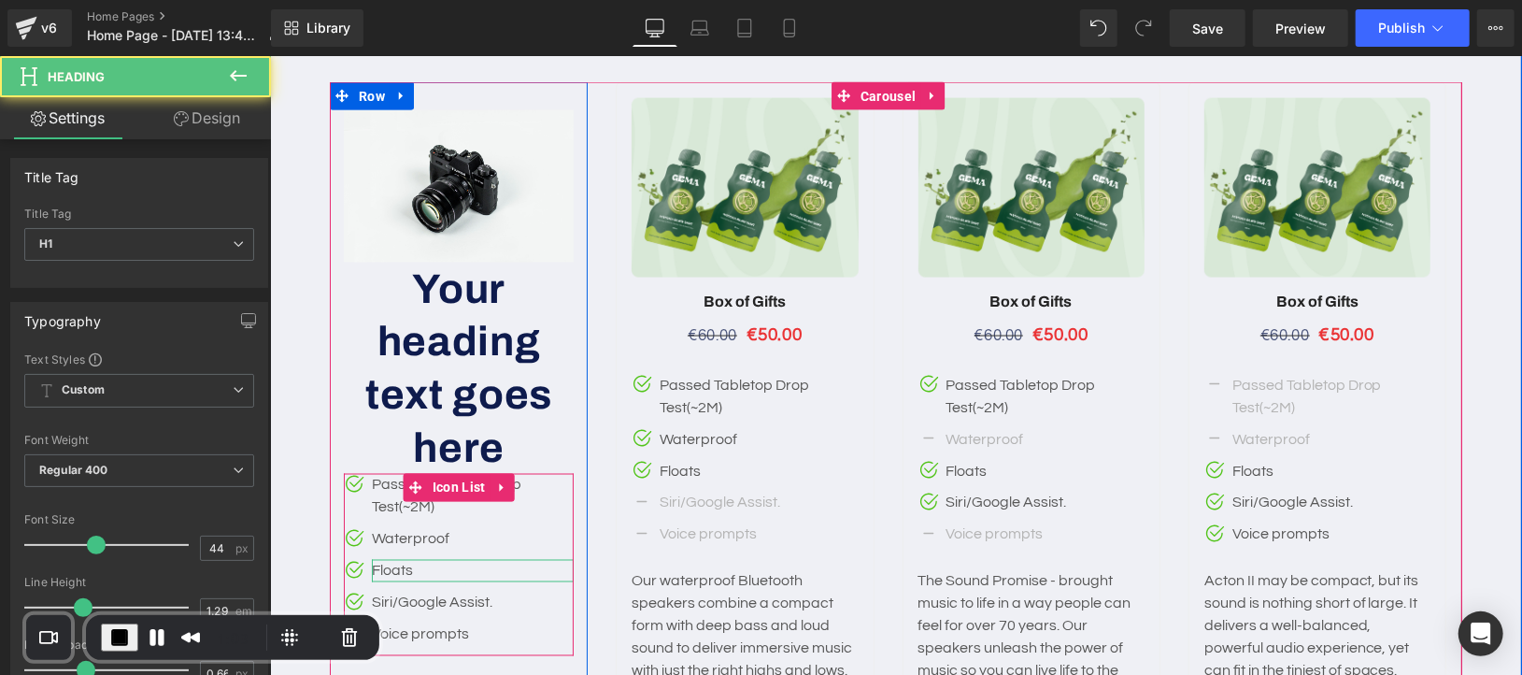
click at [492, 383] on h1 "Your heading text goes here" at bounding box center [458, 367] width 230 height 211
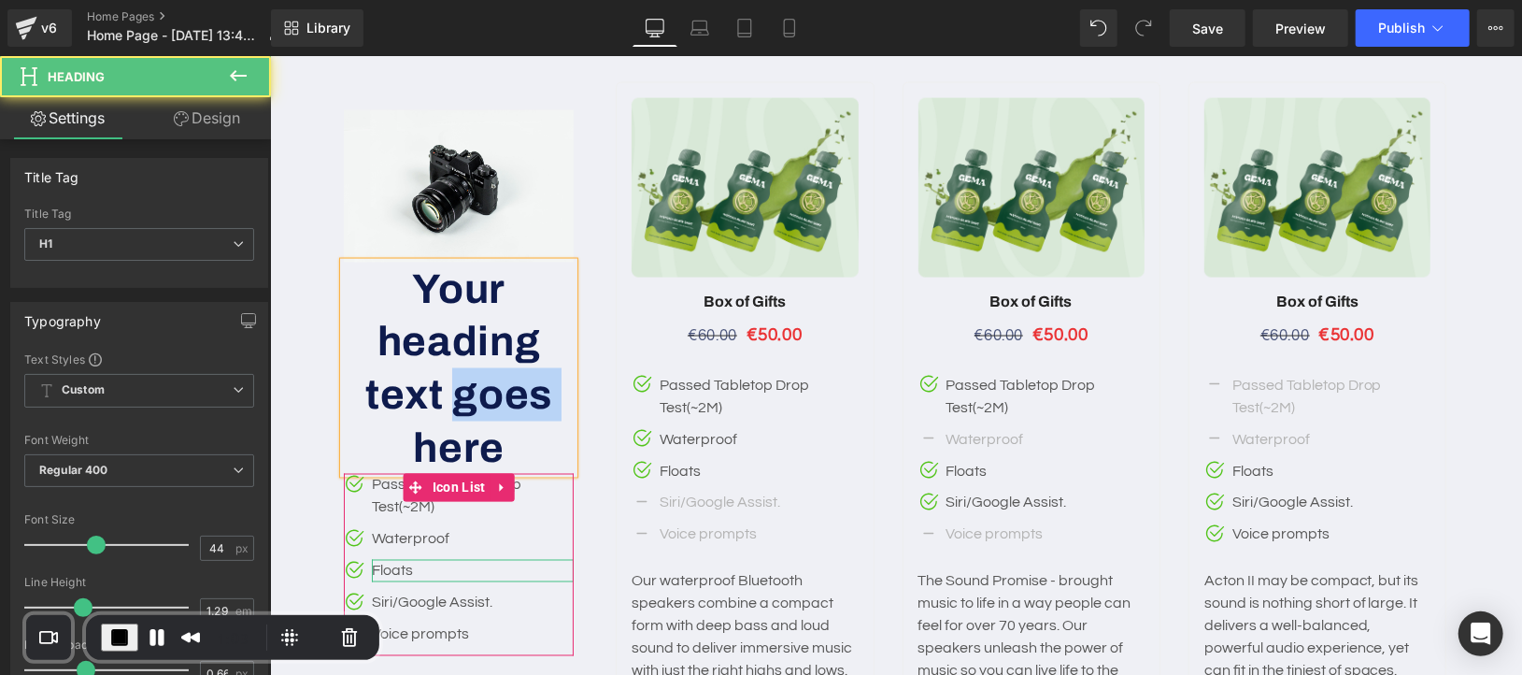
click at [492, 383] on h1 "Your heading text goes here" at bounding box center [458, 367] width 230 height 211
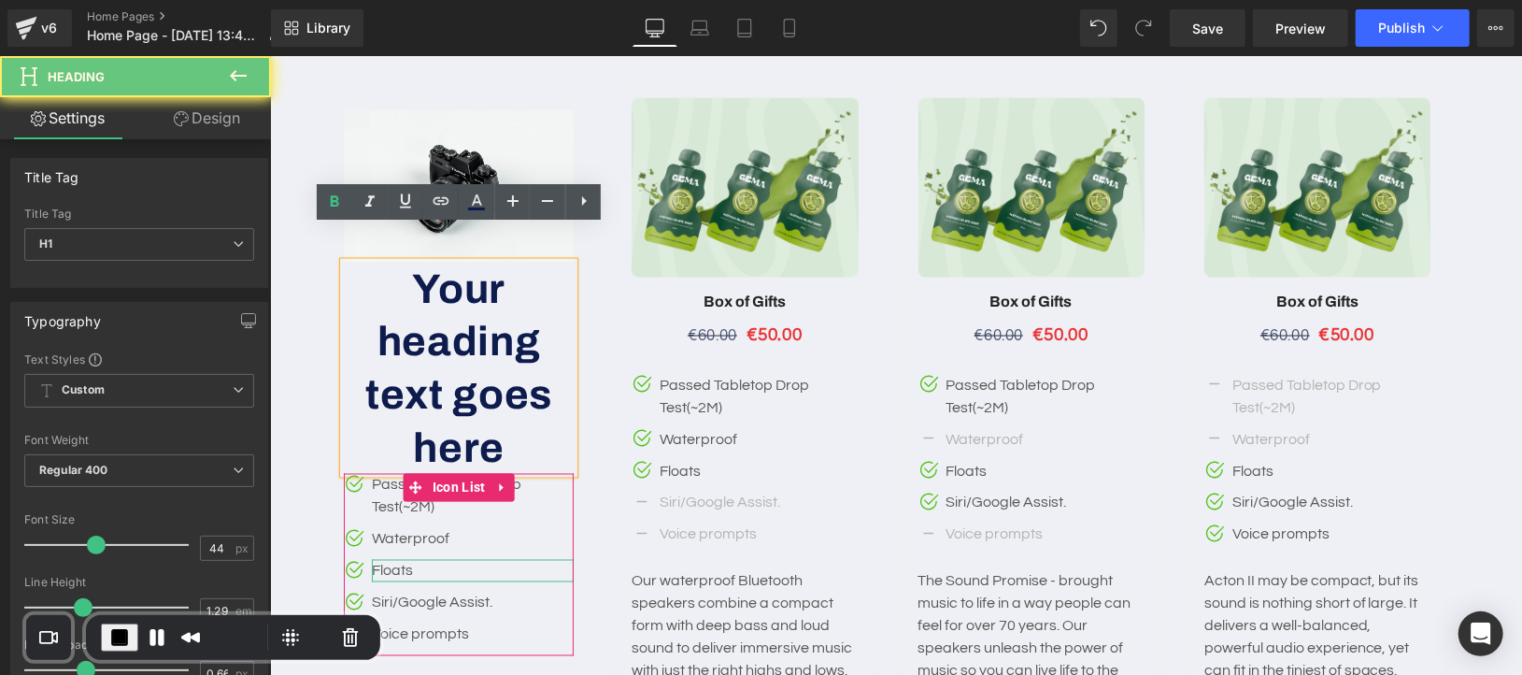
click at [519, 407] on h1 "Your heading text goes here" at bounding box center [458, 367] width 230 height 211
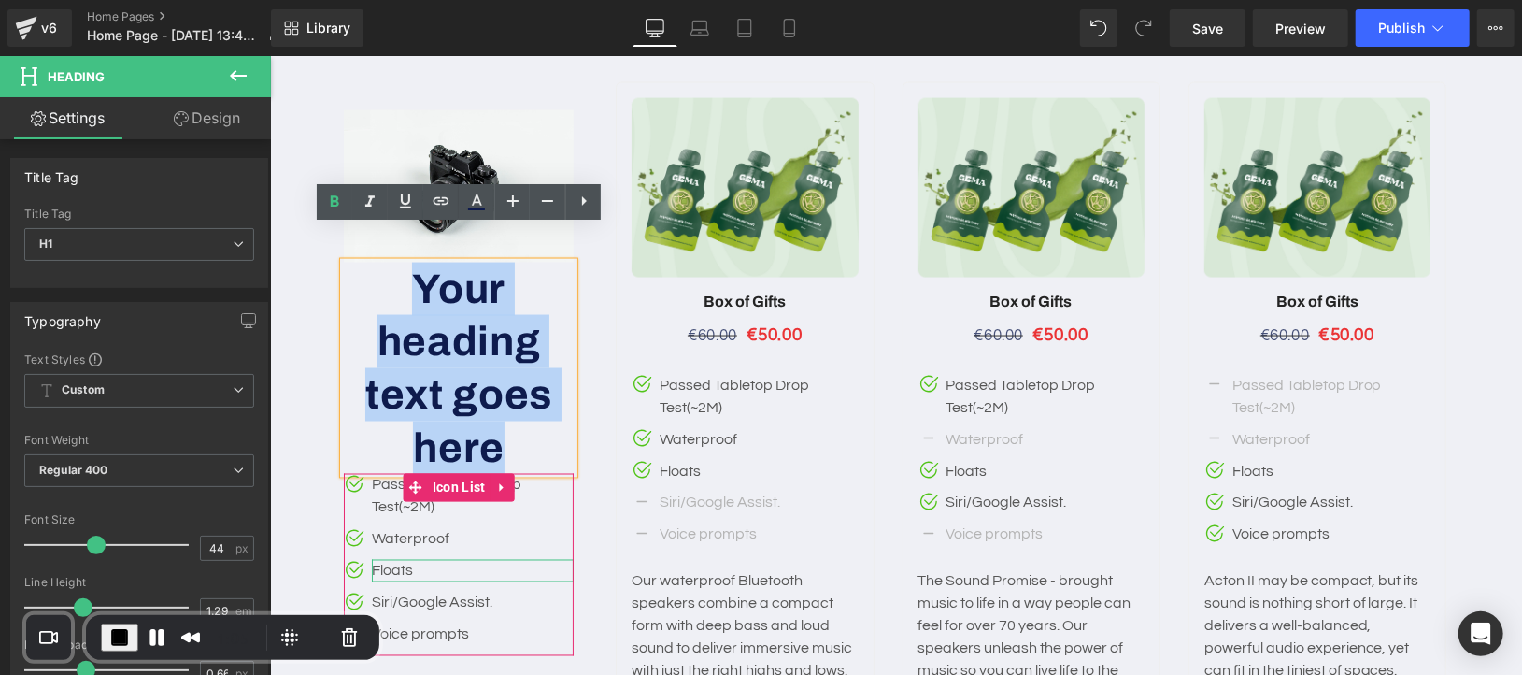
drag, startPoint x: 515, startPoint y: 409, endPoint x: 401, endPoint y: 270, distance: 180.0
click at [401, 270] on h1 "Your heading text goes here" at bounding box center [458, 367] width 230 height 211
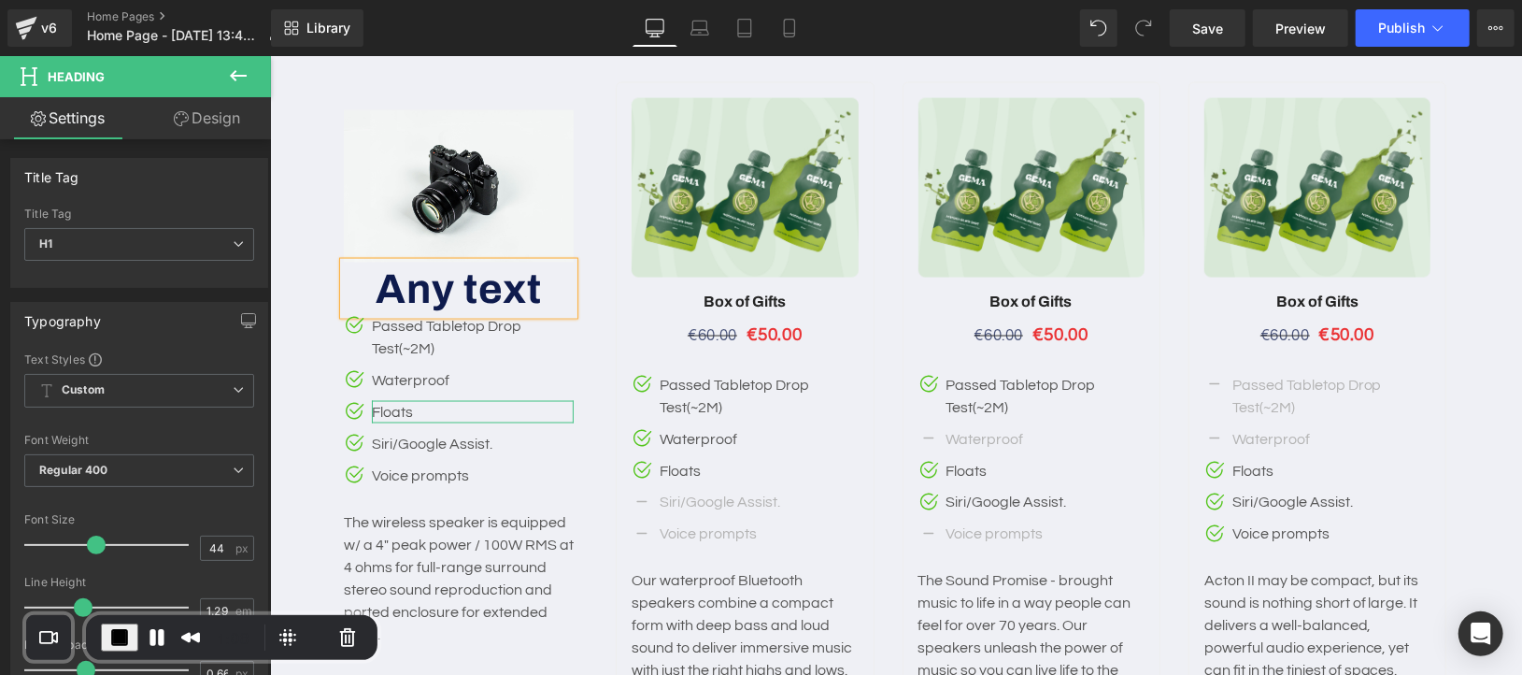
click at [583, 362] on div "Image Any text Heading Image Icon Passed Tabletop Drop Test(~2M) Text Block Ima…" at bounding box center [458, 377] width 258 height 536
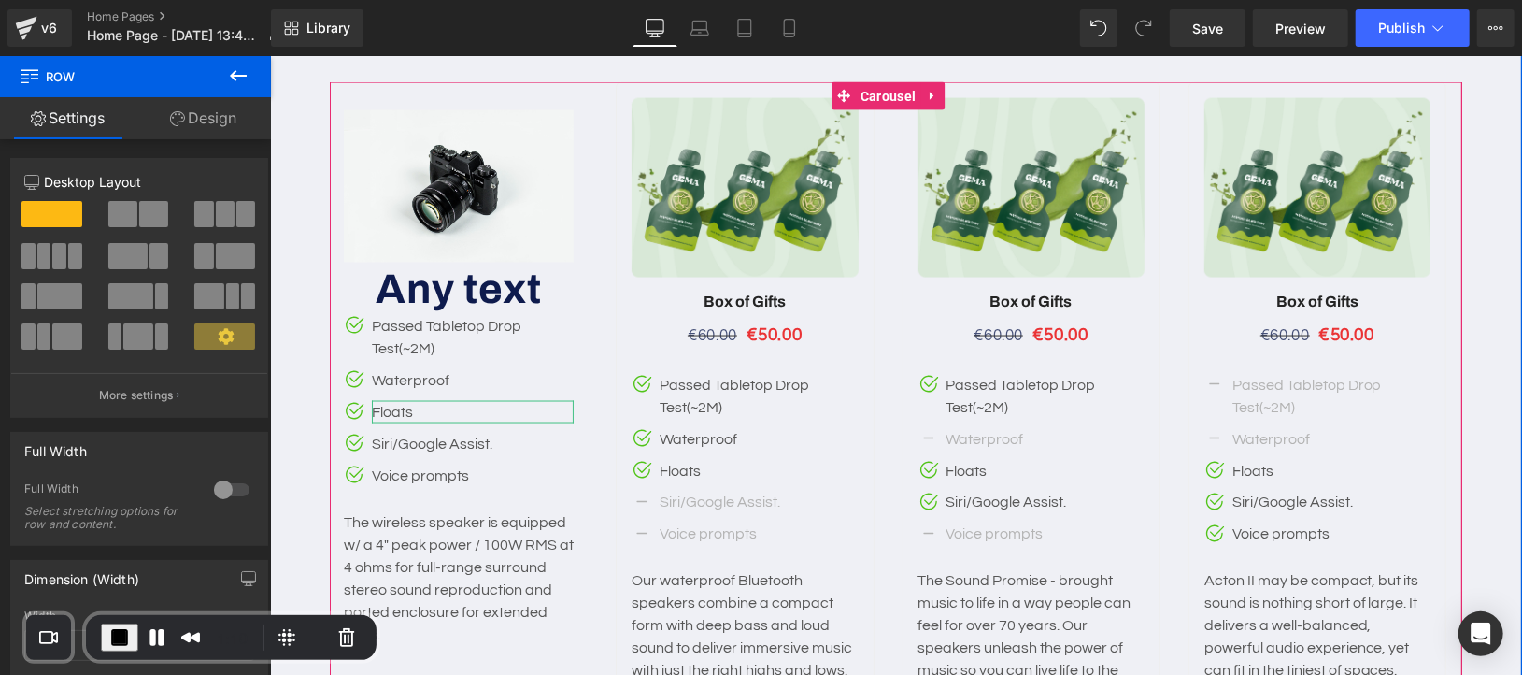
scroll to position [5943, 0]
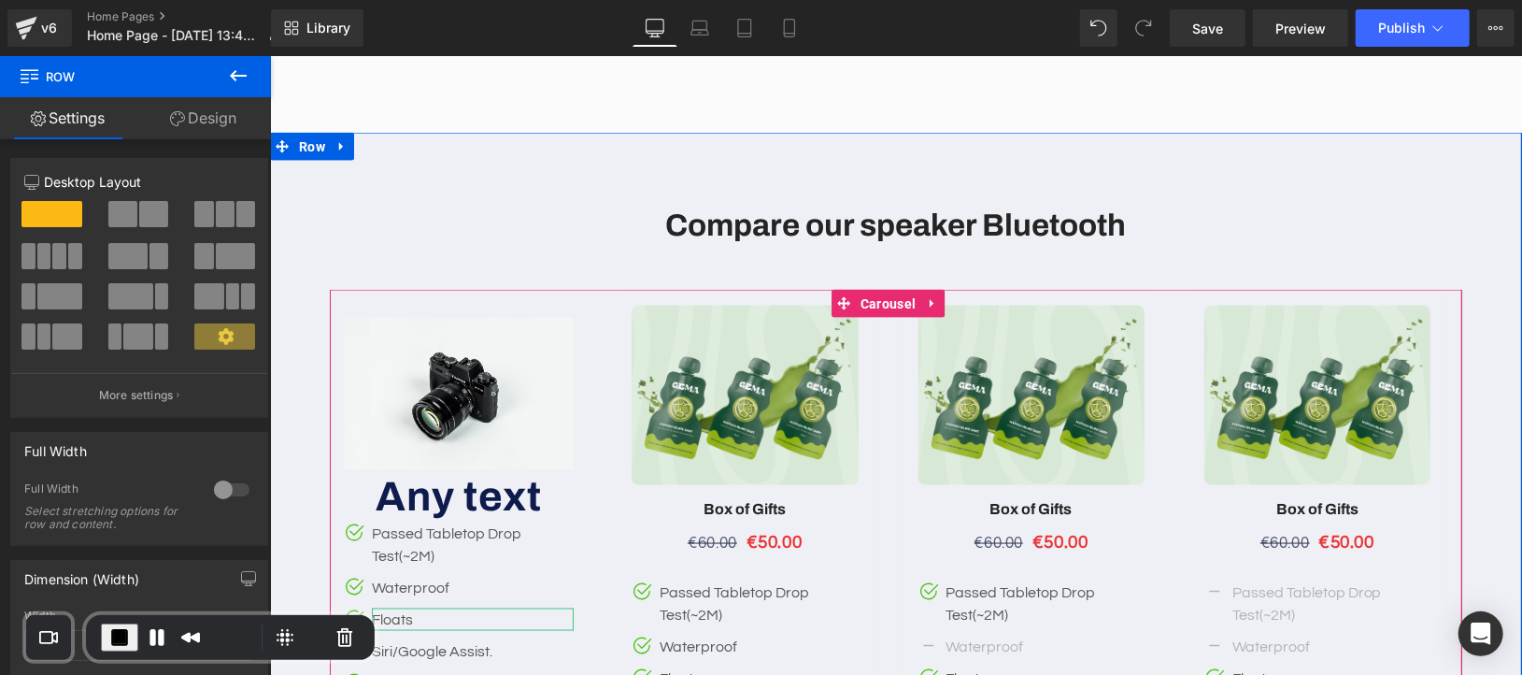
click at [810, 317] on img at bounding box center [744, 395] width 226 height 180
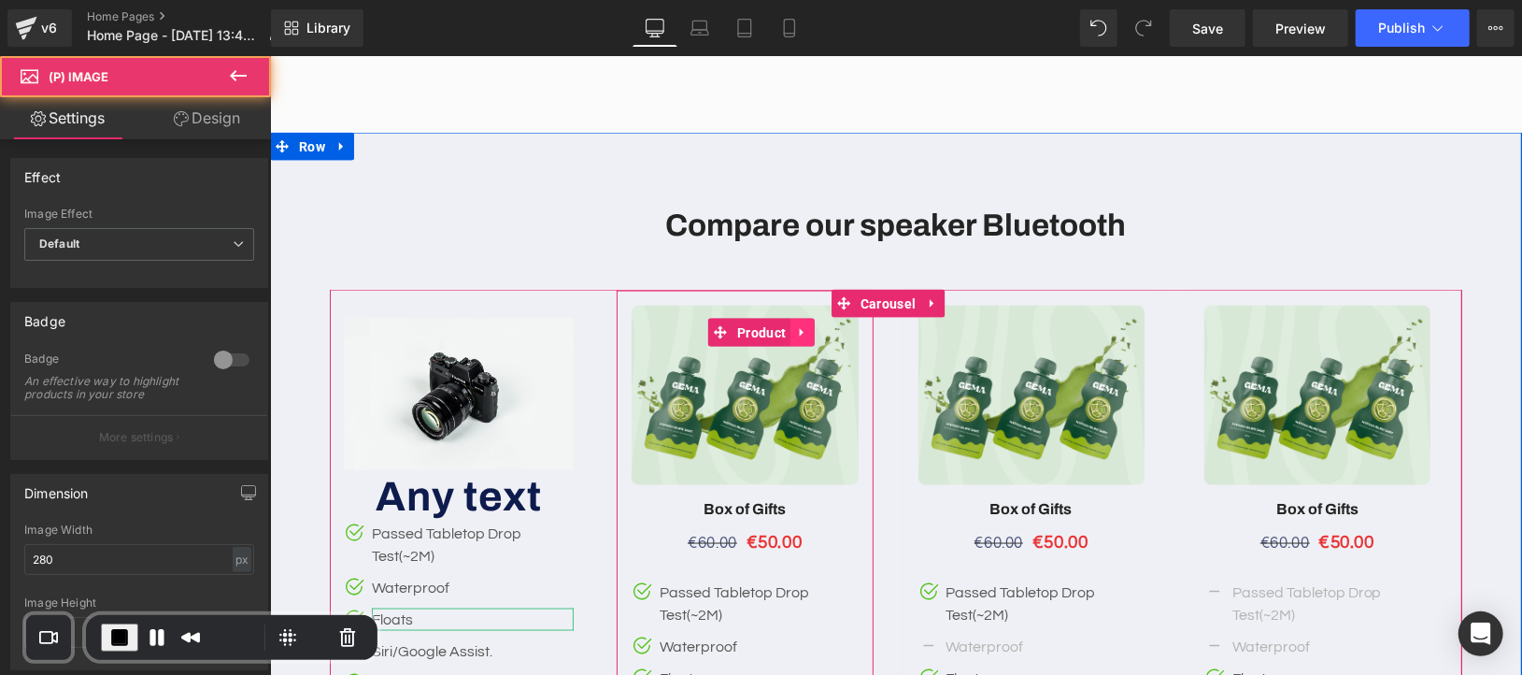
click at [803, 324] on icon at bounding box center [801, 331] width 13 height 14
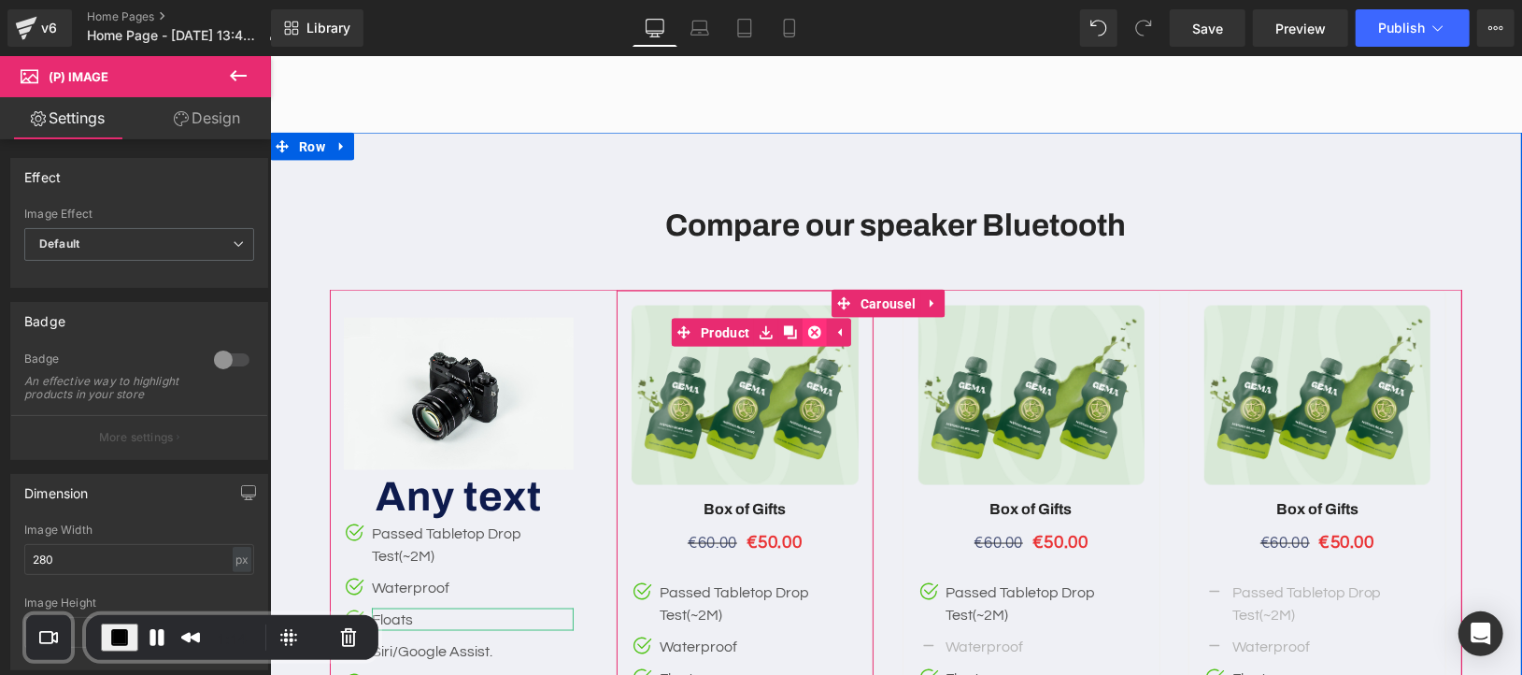
click at [818, 325] on icon at bounding box center [813, 331] width 13 height 13
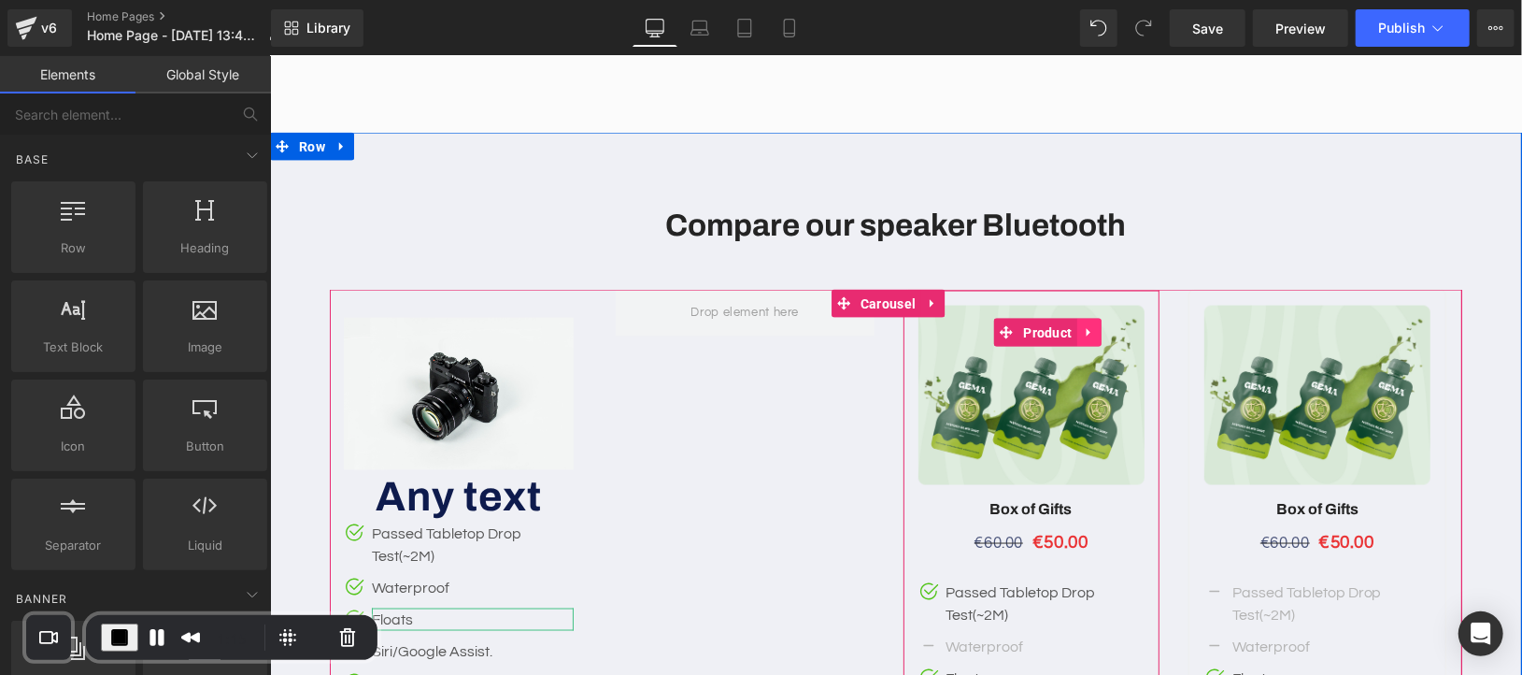
click at [1092, 324] on icon at bounding box center [1088, 331] width 13 height 14
click at [1105, 325] on icon at bounding box center [1100, 331] width 13 height 13
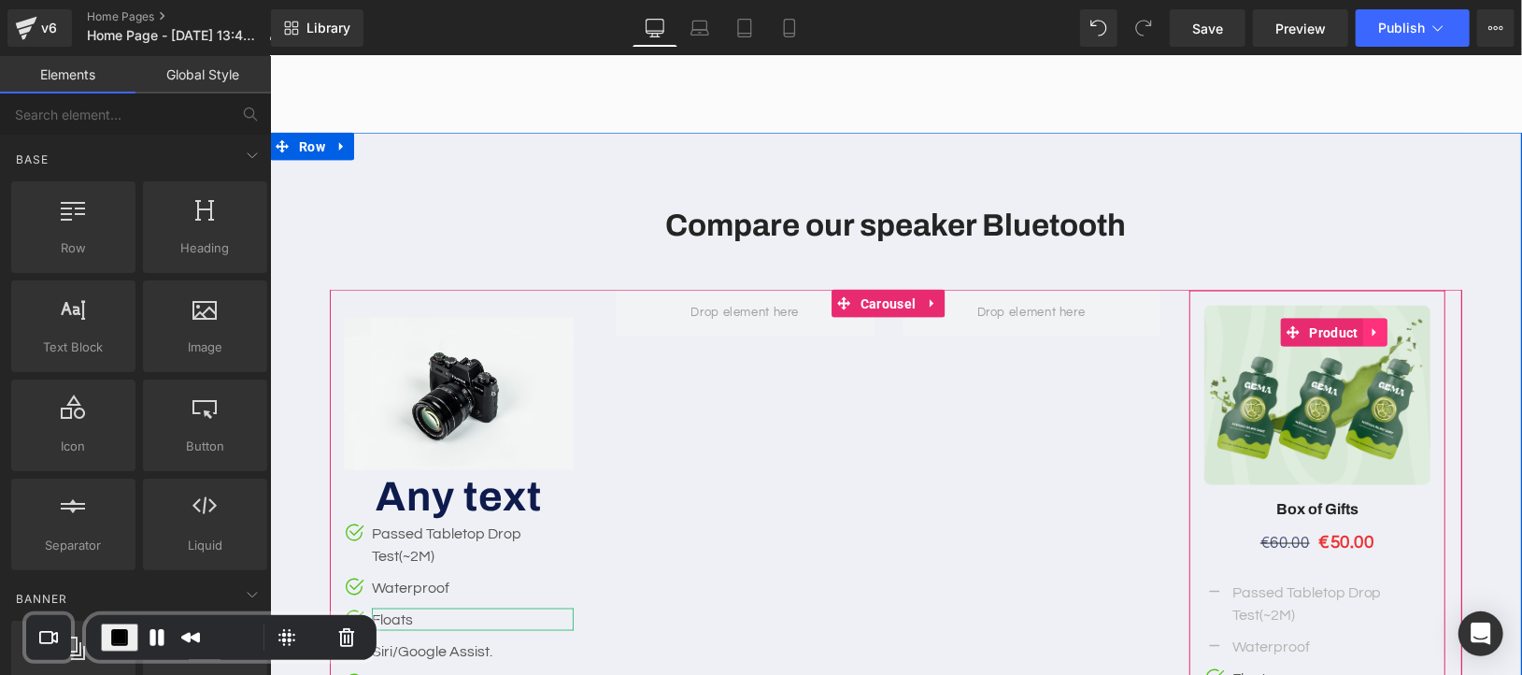
click at [1375, 327] on icon at bounding box center [1374, 331] width 4 height 8
click at [1386, 325] on icon at bounding box center [1386, 331] width 13 height 13
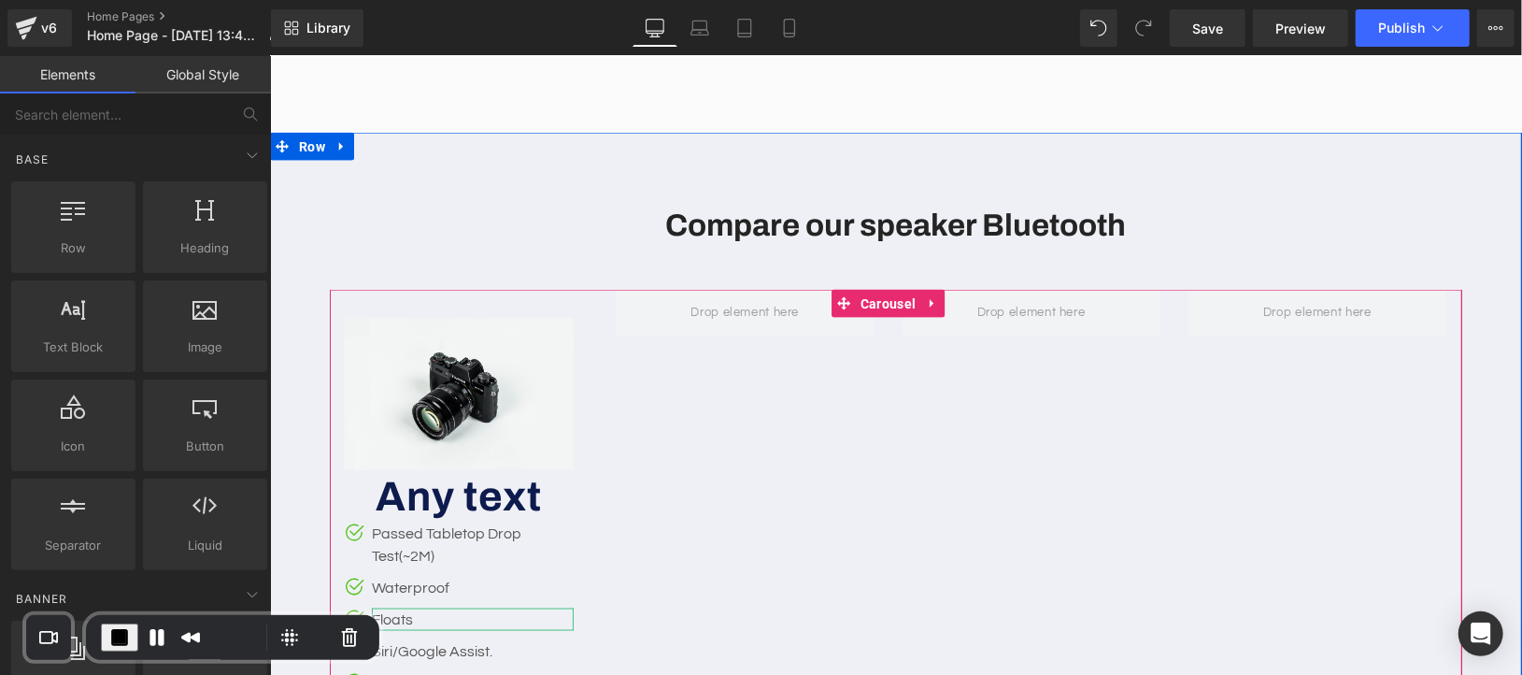
click at [716, 339] on div "Image Any text Heading Image Icon" at bounding box center [1045, 601] width 1432 height 624
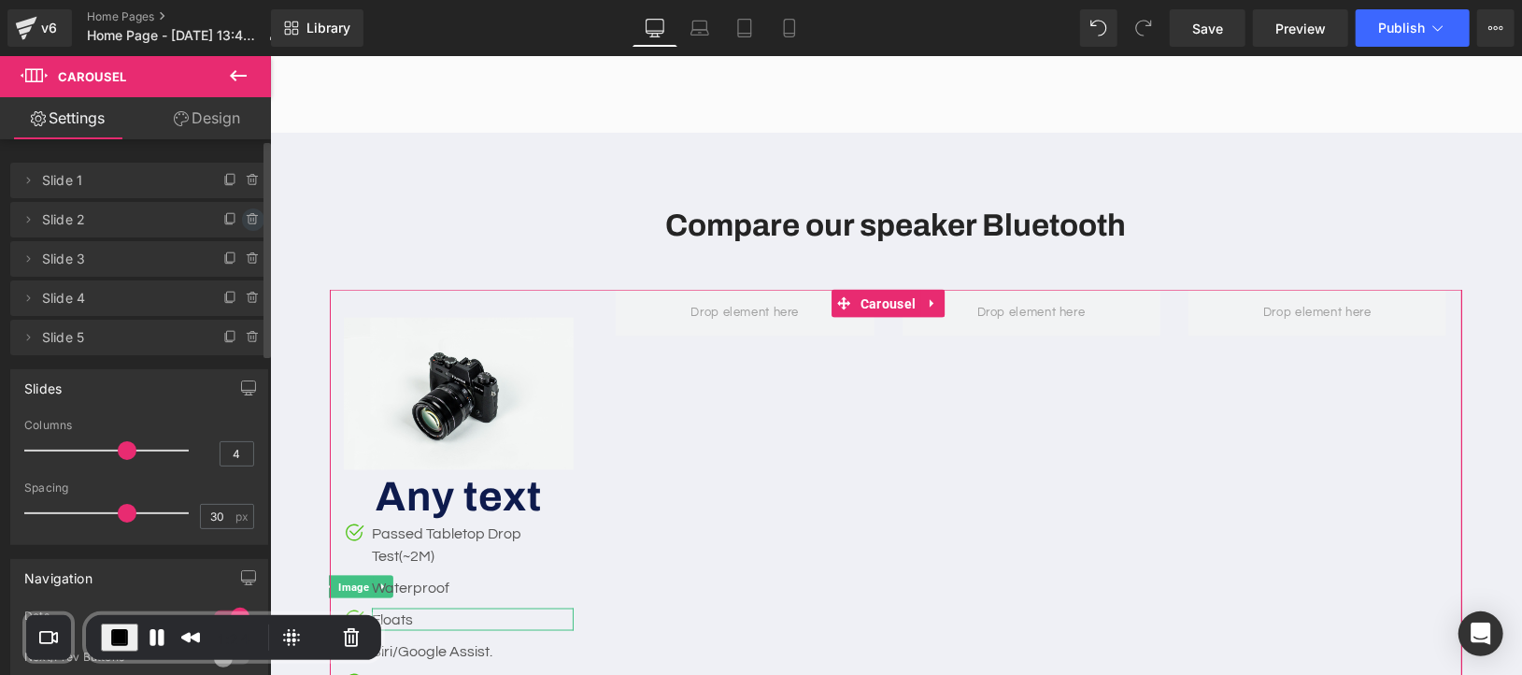
click at [246, 216] on icon at bounding box center [253, 219] width 15 height 15
click at [239, 218] on button "Delete" at bounding box center [233, 220] width 59 height 24
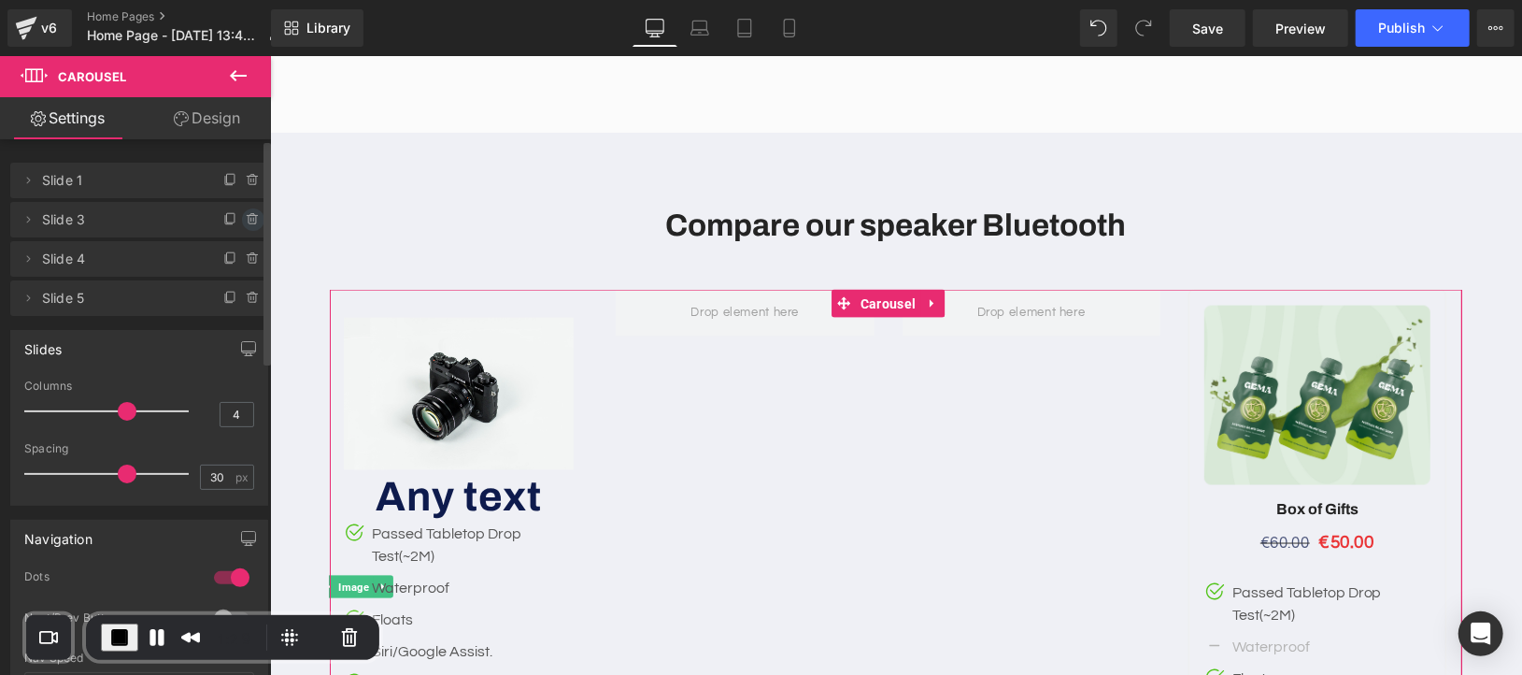
click at [250, 219] on icon at bounding box center [253, 219] width 15 height 15
click at [232, 222] on button "Delete" at bounding box center [233, 220] width 59 height 24
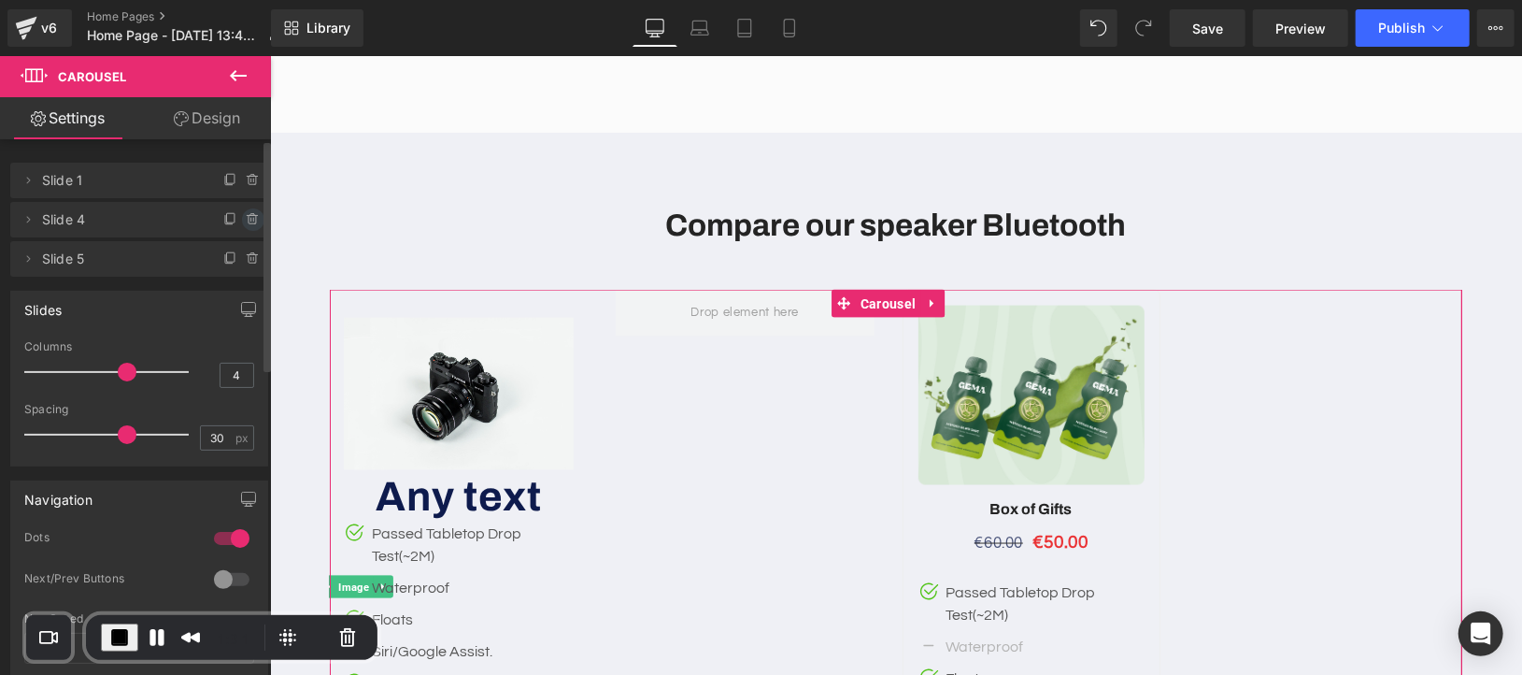
click at [246, 221] on icon at bounding box center [253, 219] width 15 height 15
click at [235, 223] on button "Delete" at bounding box center [233, 220] width 59 height 24
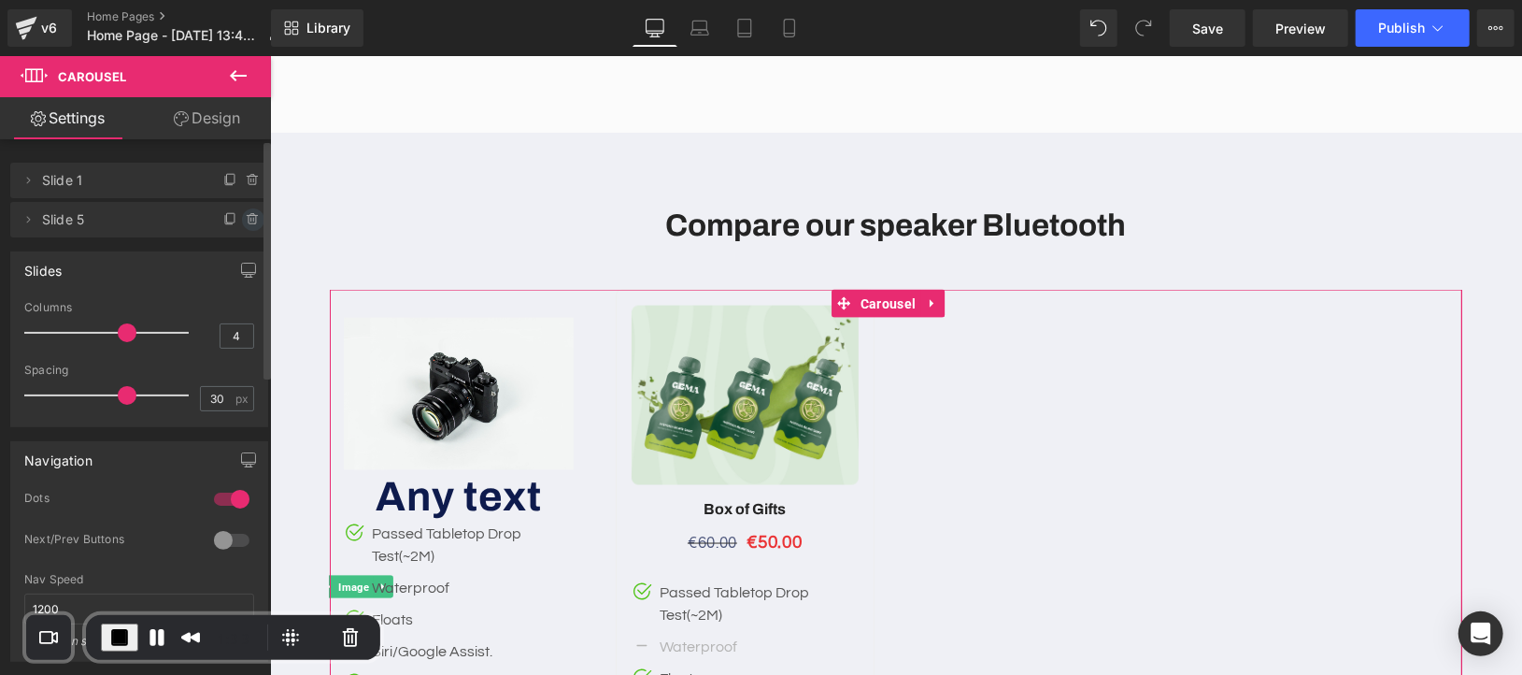
click at [249, 222] on icon at bounding box center [252, 220] width 7 height 8
click at [230, 221] on button "Delete" at bounding box center [233, 220] width 59 height 24
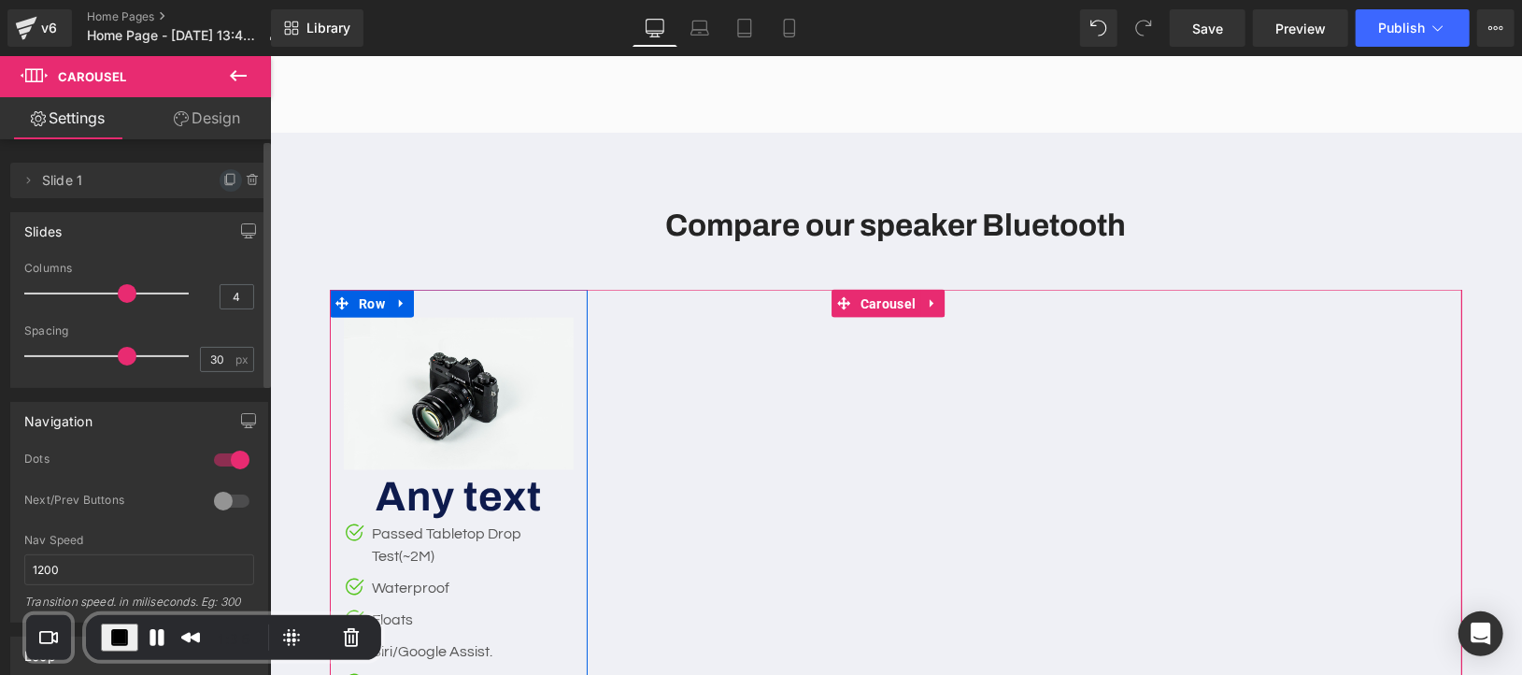
click at [223, 182] on icon at bounding box center [230, 180] width 15 height 15
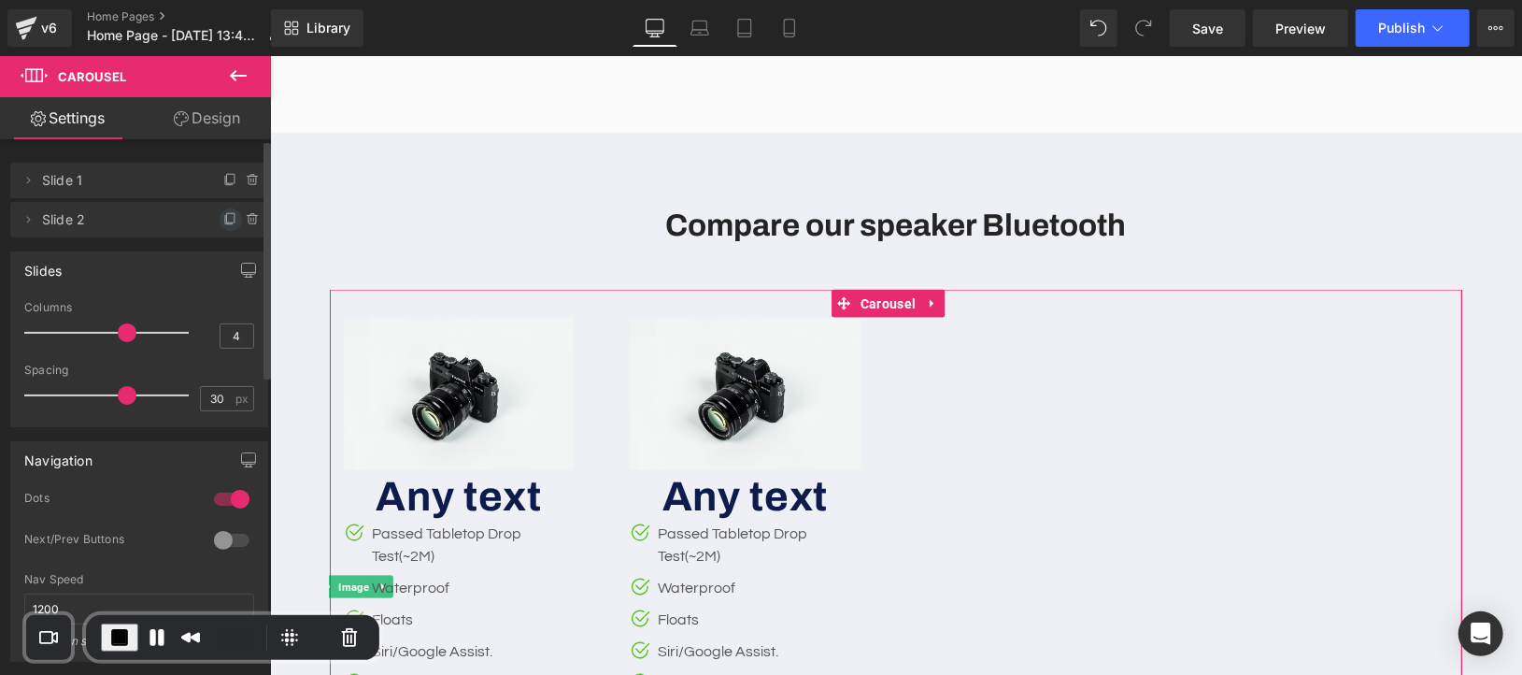
click at [227, 221] on icon at bounding box center [230, 217] width 7 height 9
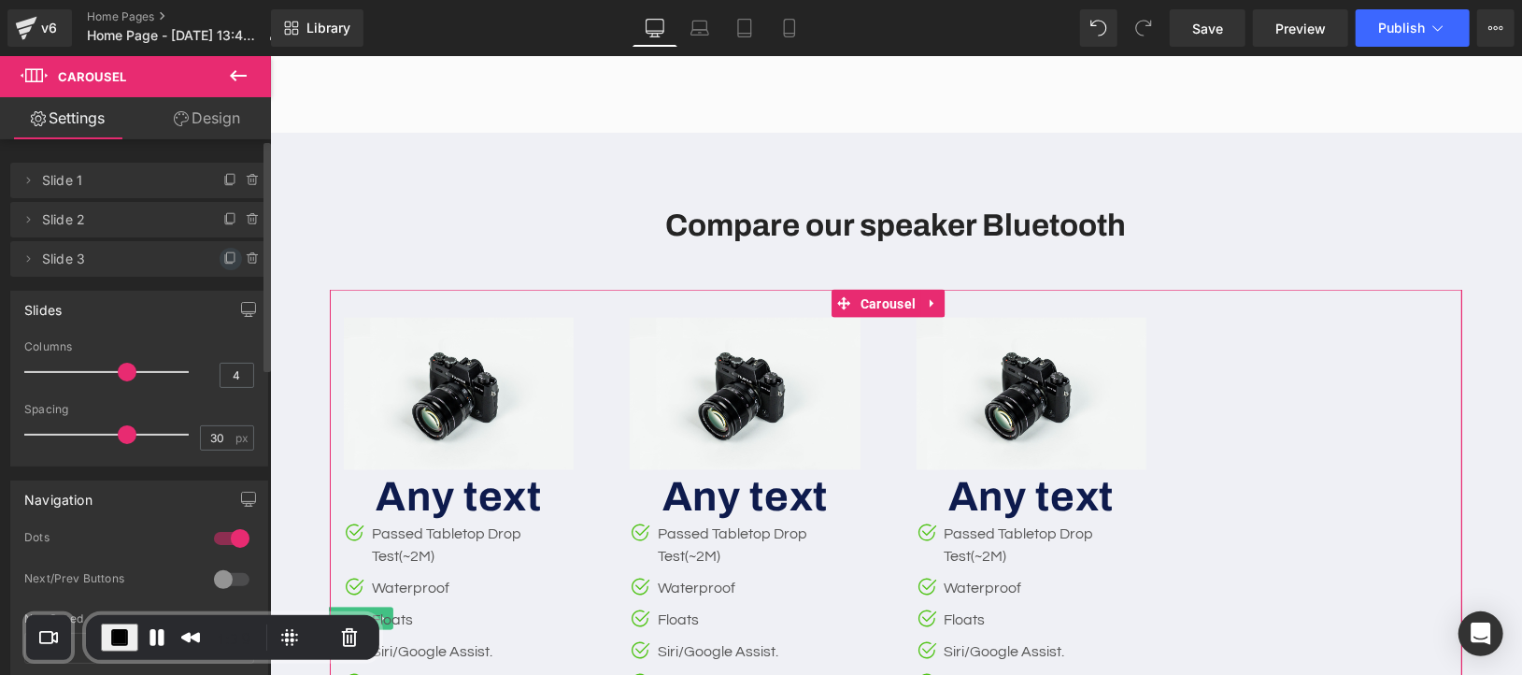
click at [227, 261] on icon at bounding box center [230, 256] width 7 height 9
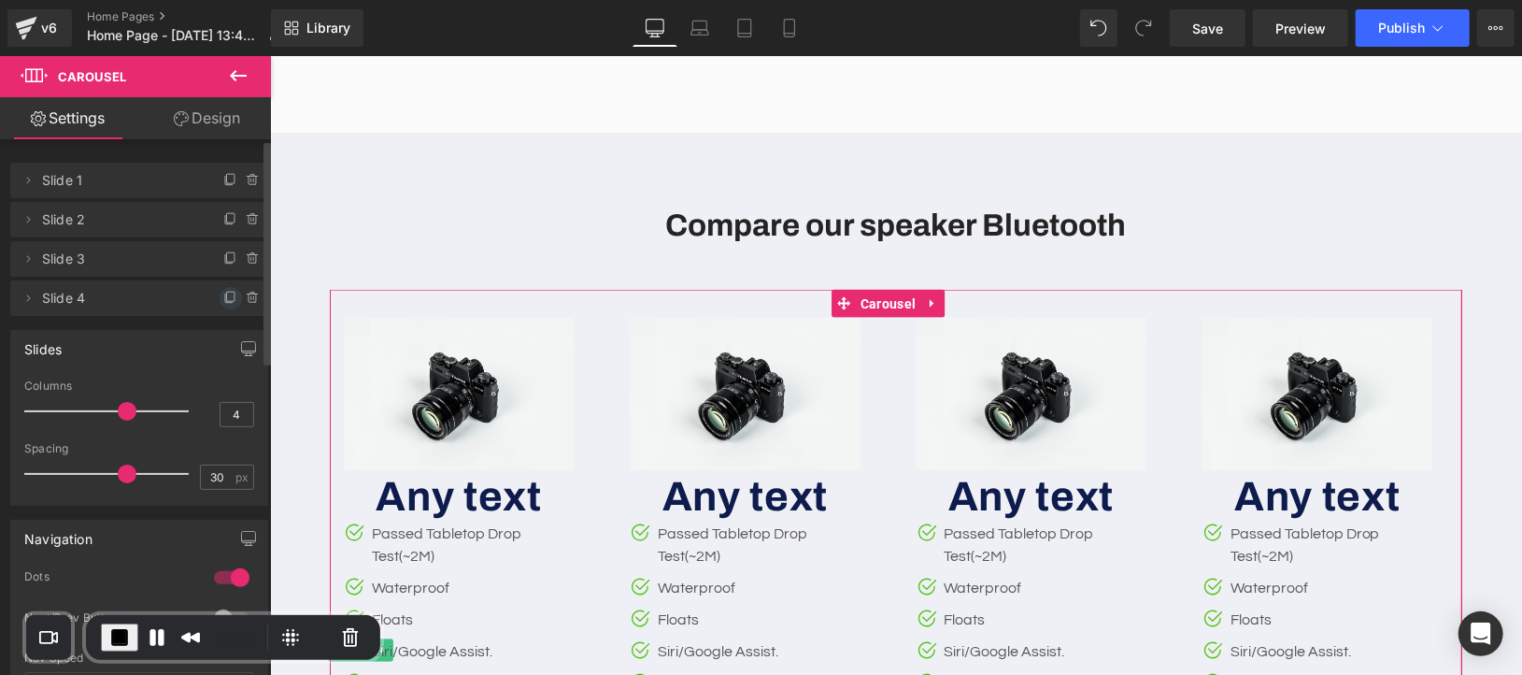
click at [223, 293] on icon at bounding box center [230, 298] width 15 height 15
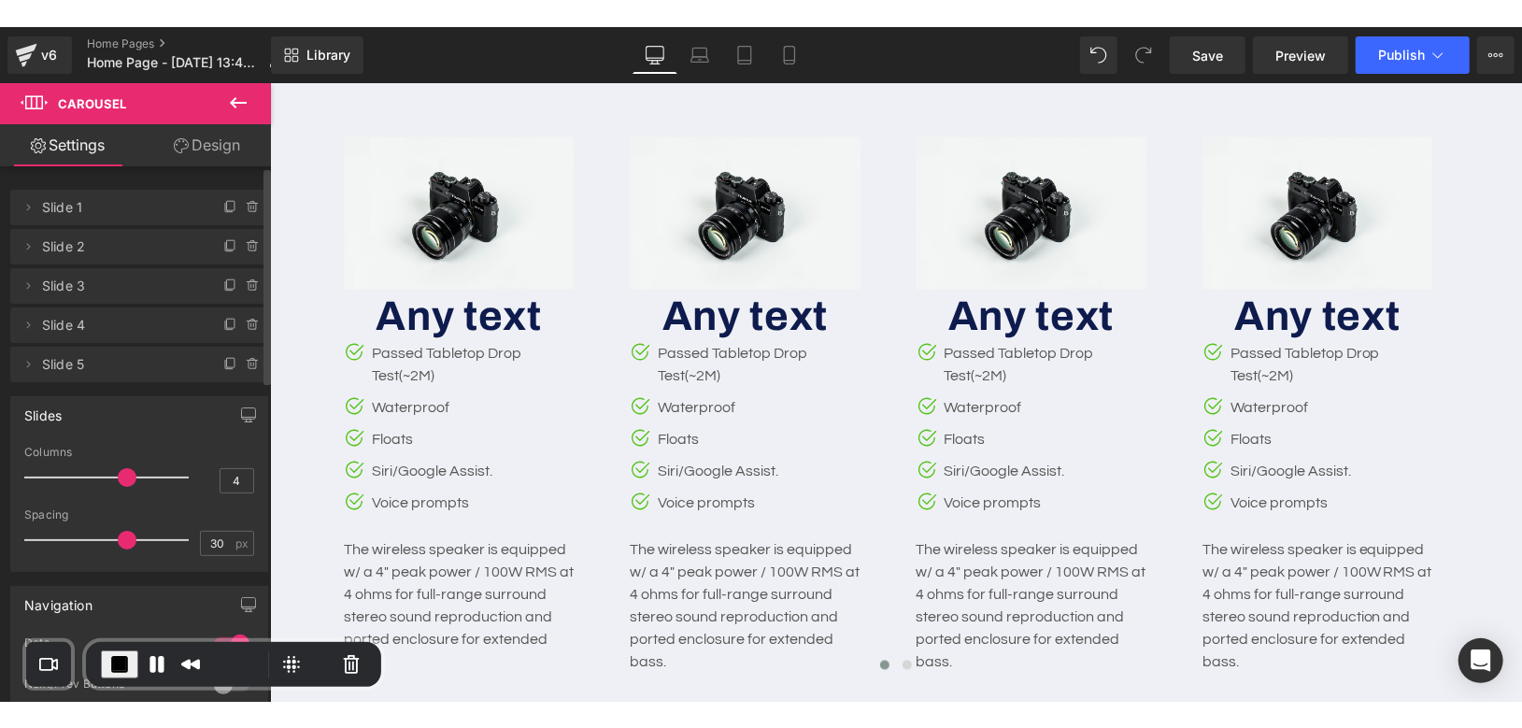
scroll to position [6046, 0]
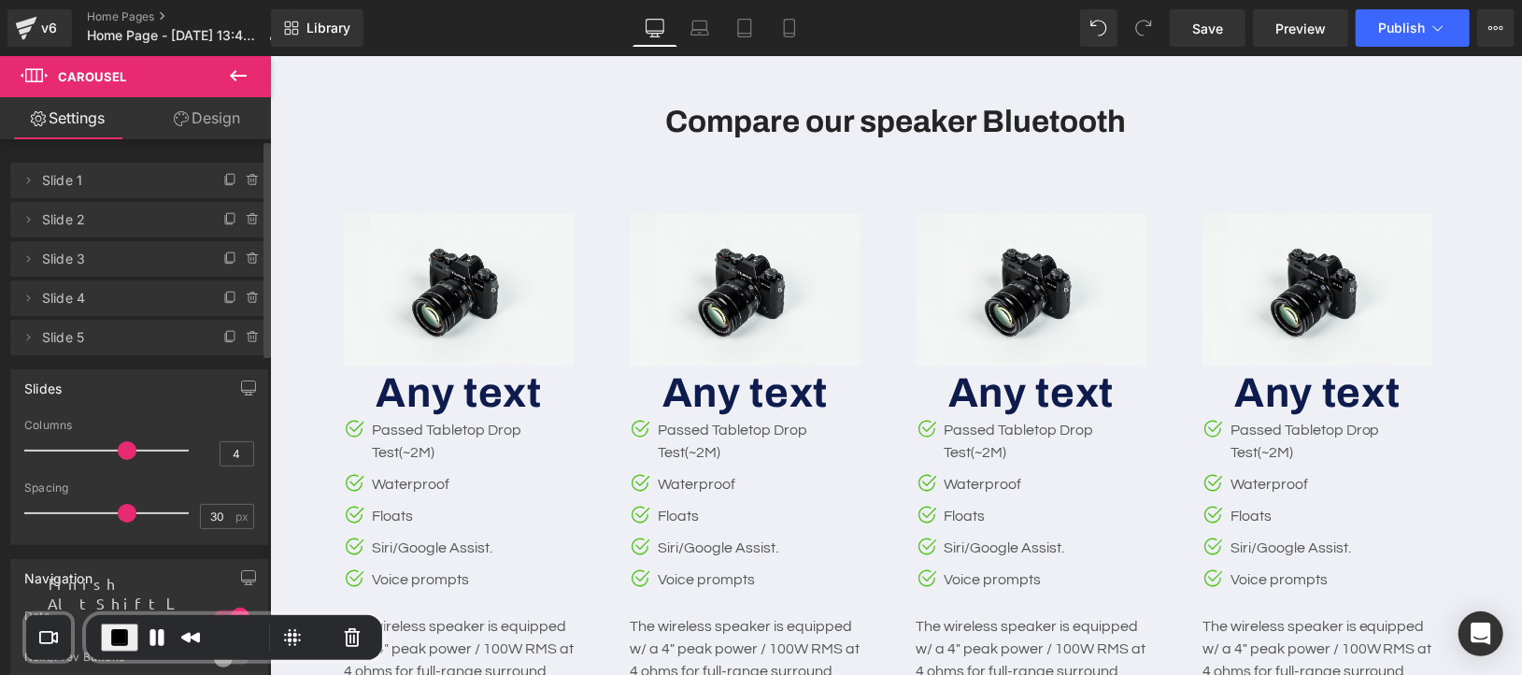
click at [105, 632] on button "End Recording" at bounding box center [119, 637] width 37 height 28
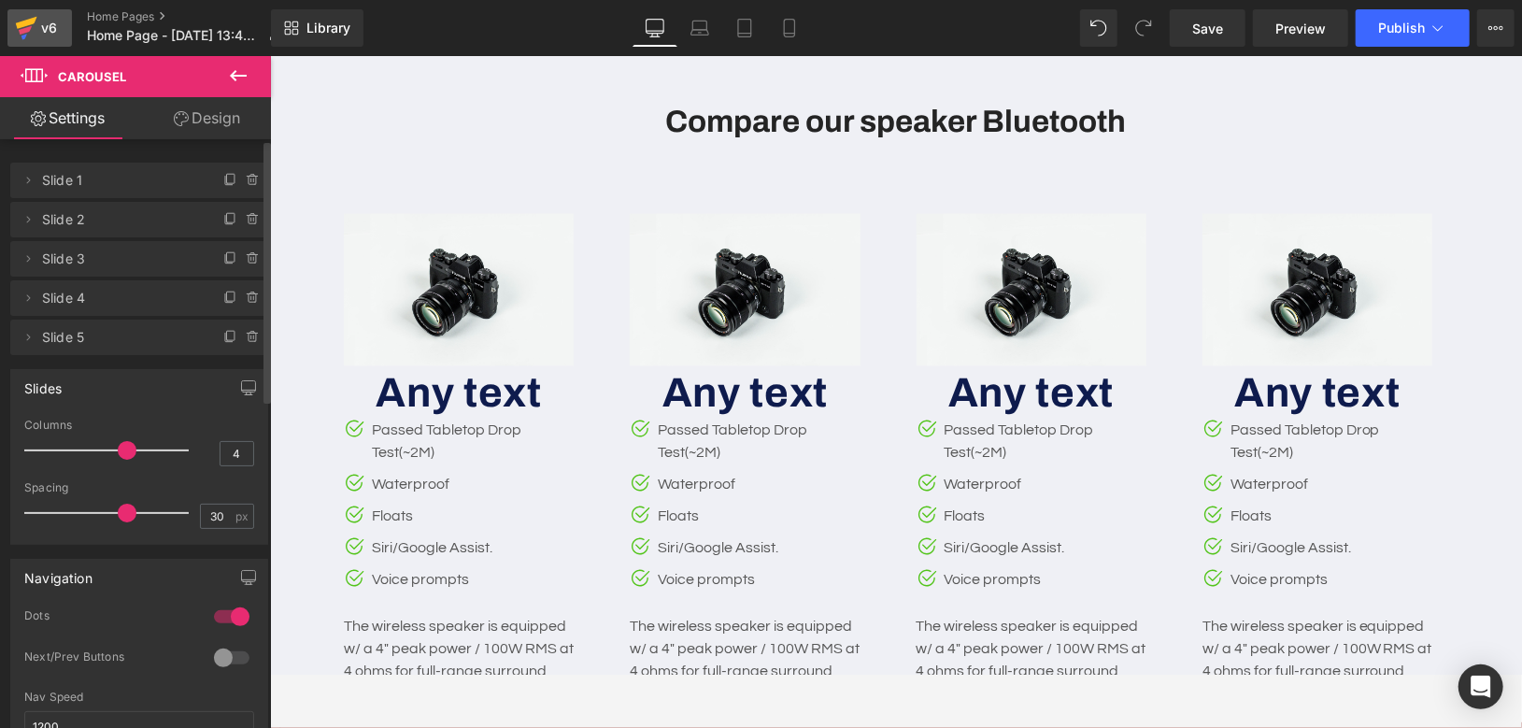
click at [43, 32] on div "v6" at bounding box center [48, 28] width 23 height 24
